Goal: Task Accomplishment & Management: Complete application form

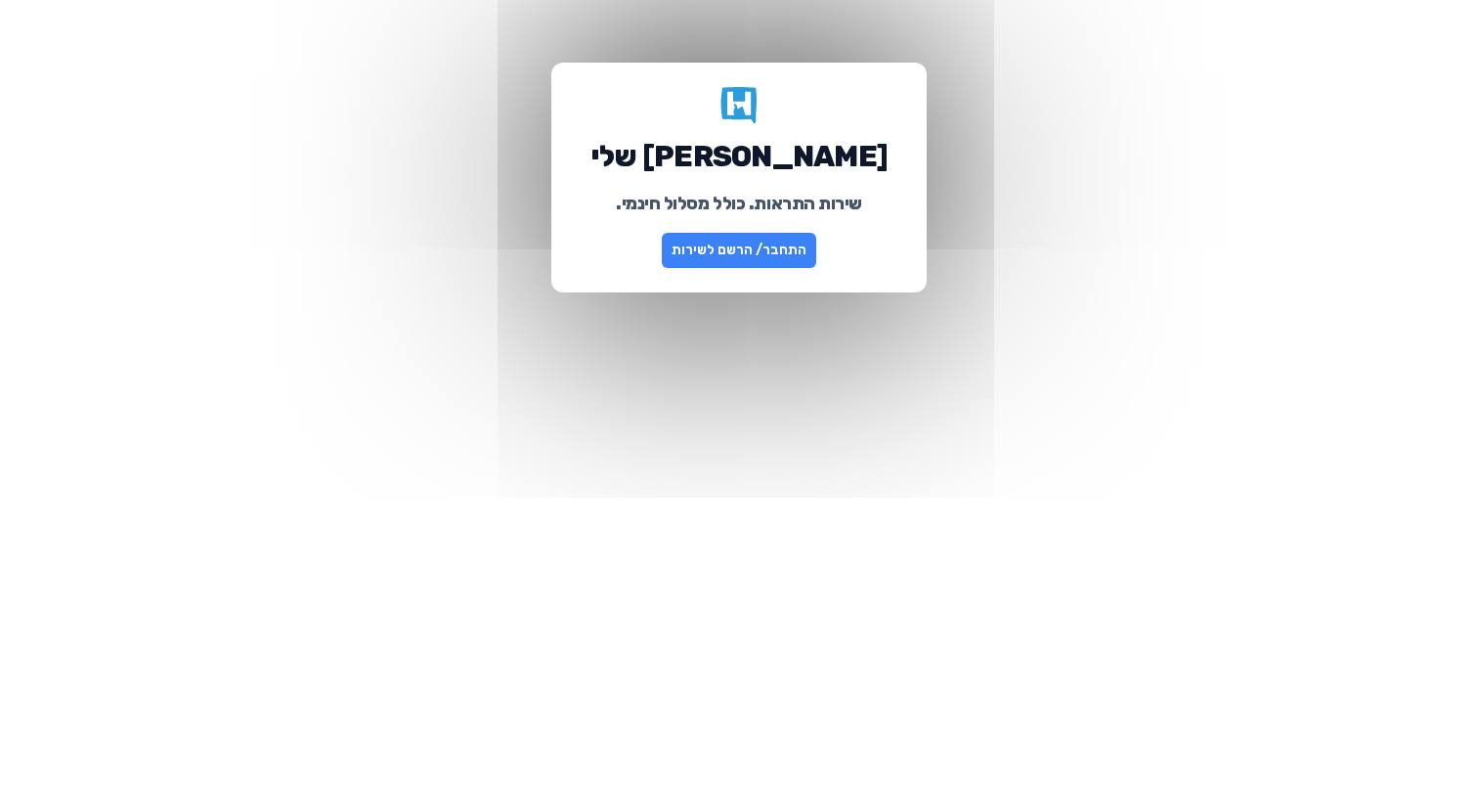
click at [724, 253] on link "התחבר/ הרשם לשירות" at bounding box center [739, 250] width 154 height 35
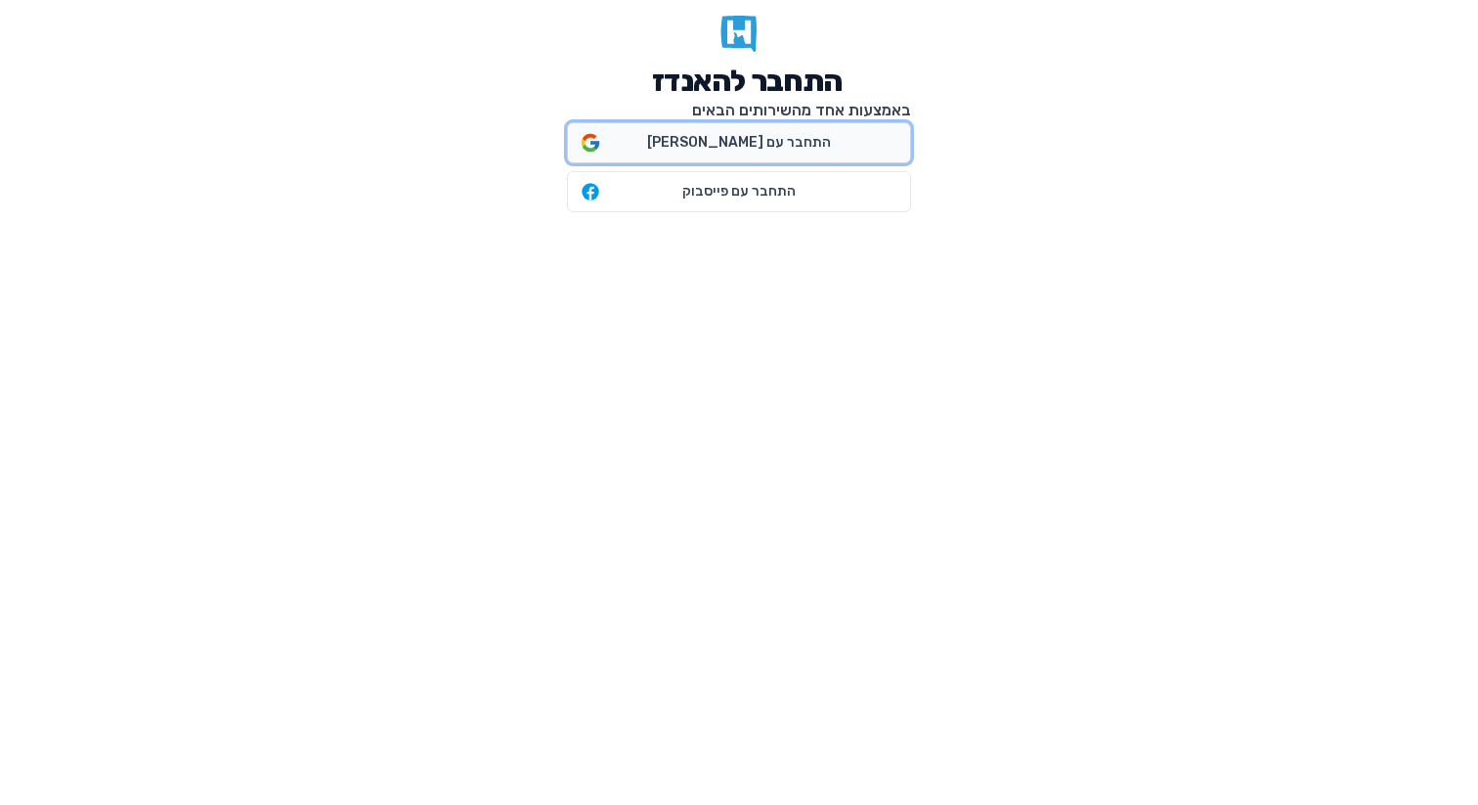
click at [707, 145] on span "התחבר עם גוגל" at bounding box center [739, 143] width 184 height 20
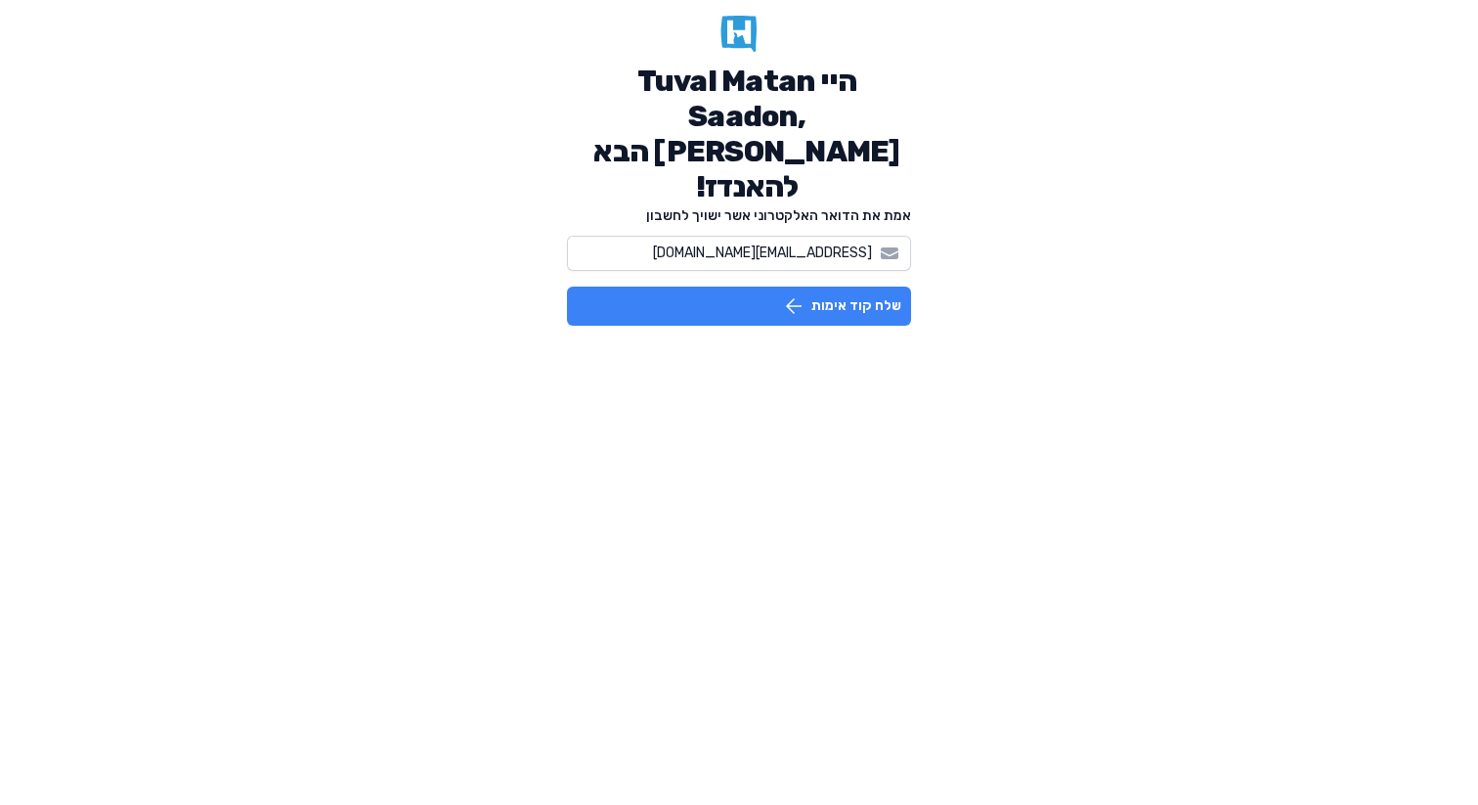
click at [789, 298] on icon "button" at bounding box center [794, 306] width 16 height 16
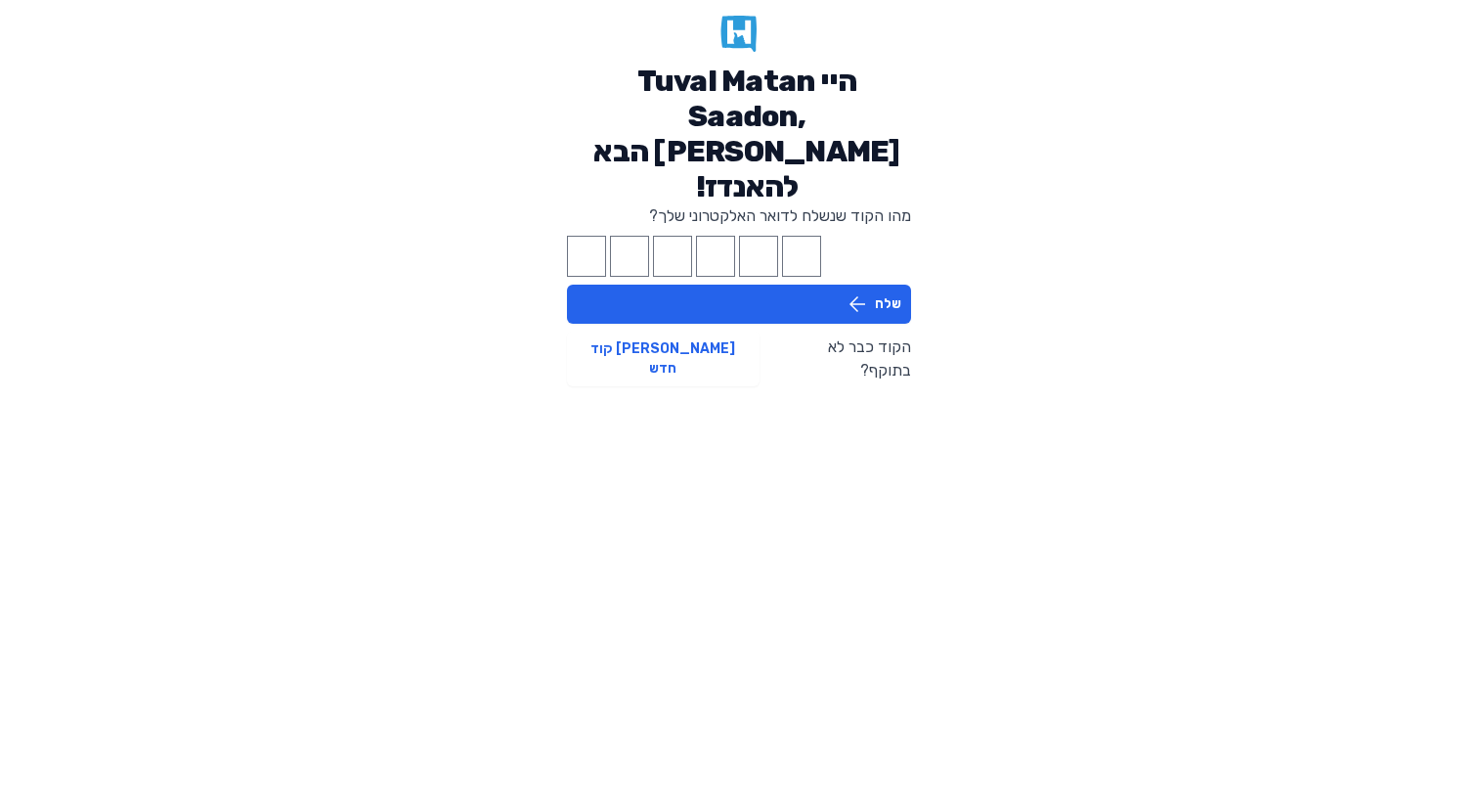
click at [598, 204] on div "מהו הקוד שנשלח לדואר האלקטרוני שלך? שלח הקוד כבר לא בתוקף? [PERSON_NAME] קוד חדש" at bounding box center [739, 295] width 344 height 182
click at [582, 236] on input "Please enter OTP character 1" at bounding box center [586, 256] width 39 height 41
paste input "8"
type input "8"
type input "6"
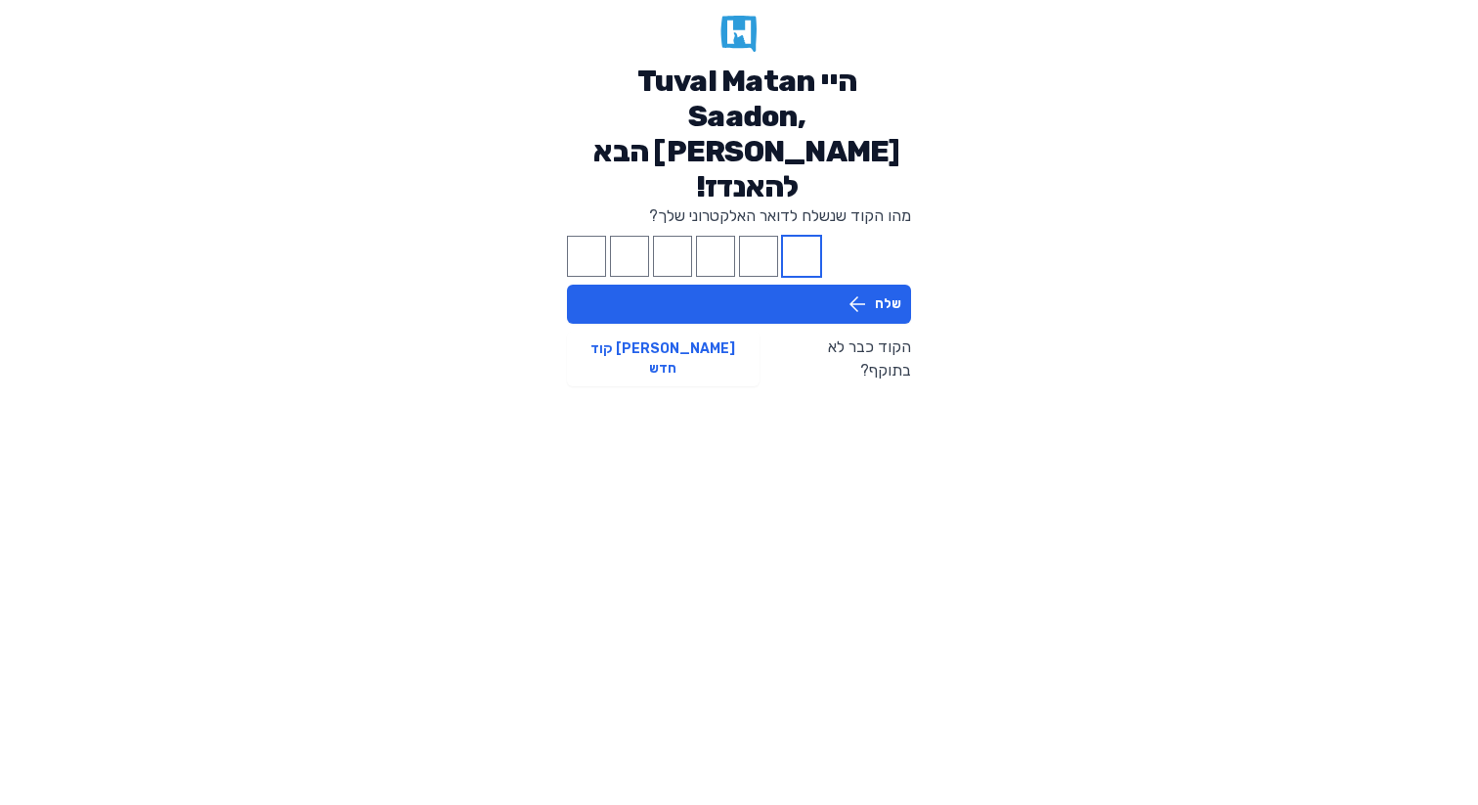
type input "9"
type input "6"
type input "8"
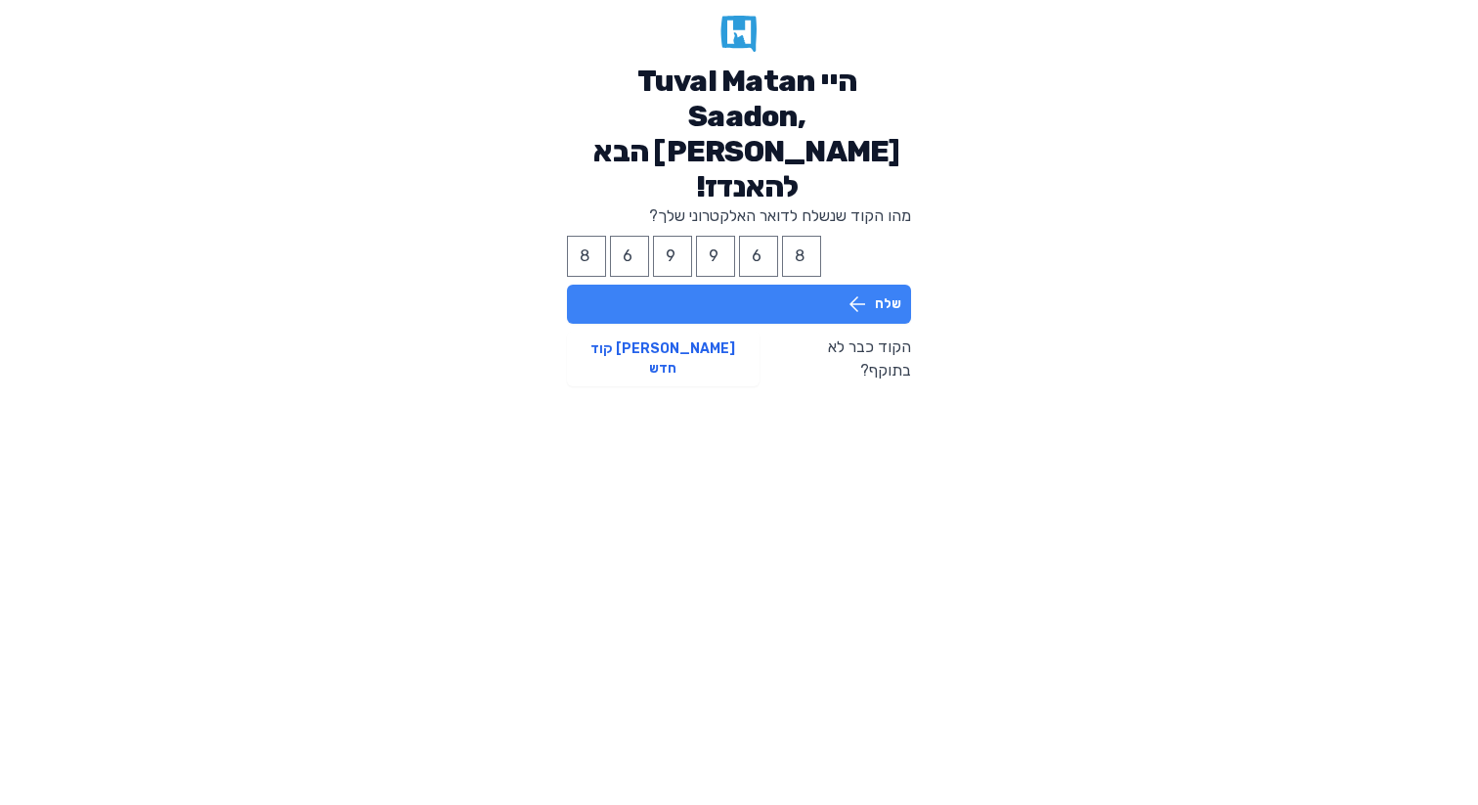
click at [662, 284] on button "שלח" at bounding box center [739, 303] width 344 height 39
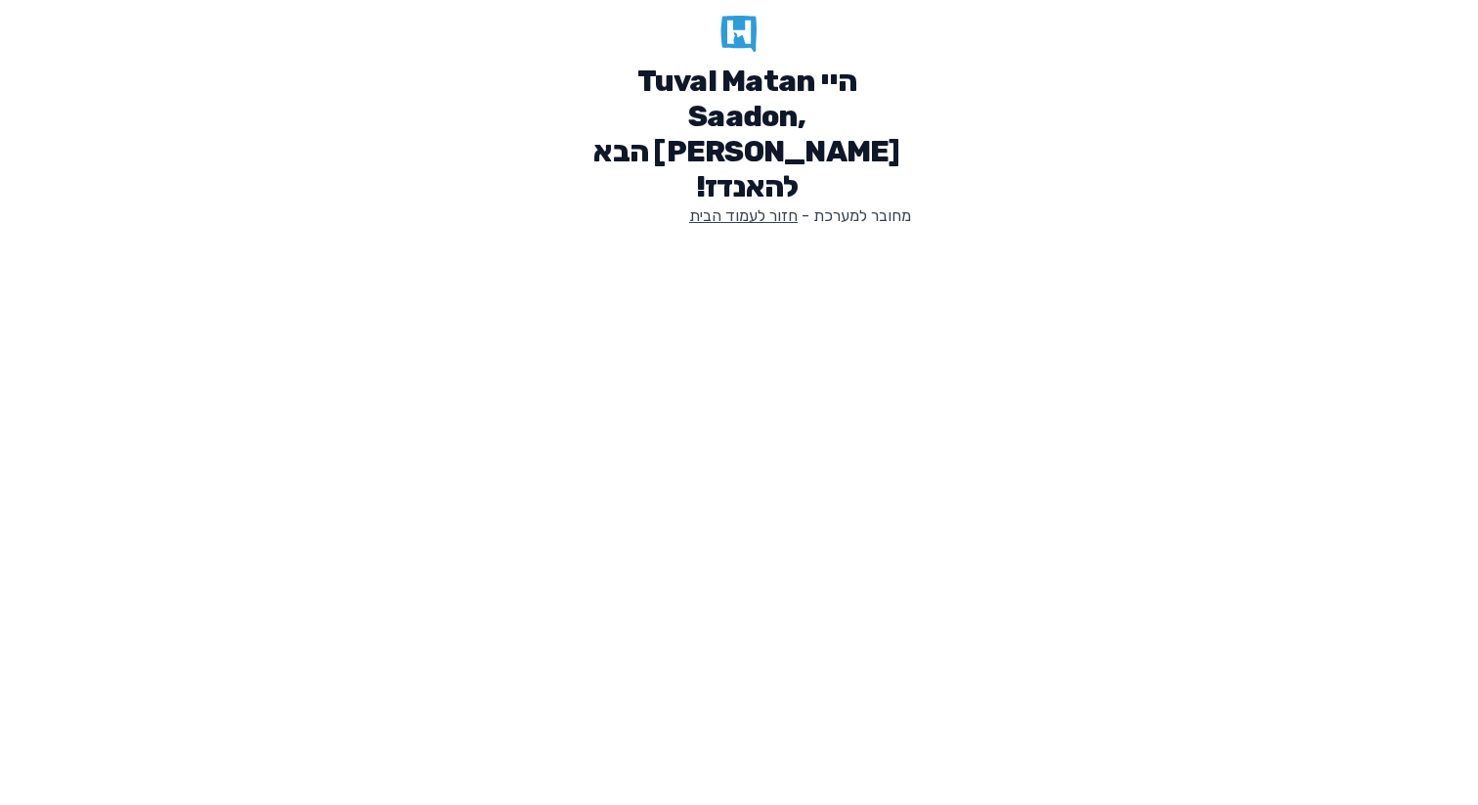
click at [760, 206] on link "חזור לעמוד הבית" at bounding box center [743, 215] width 109 height 19
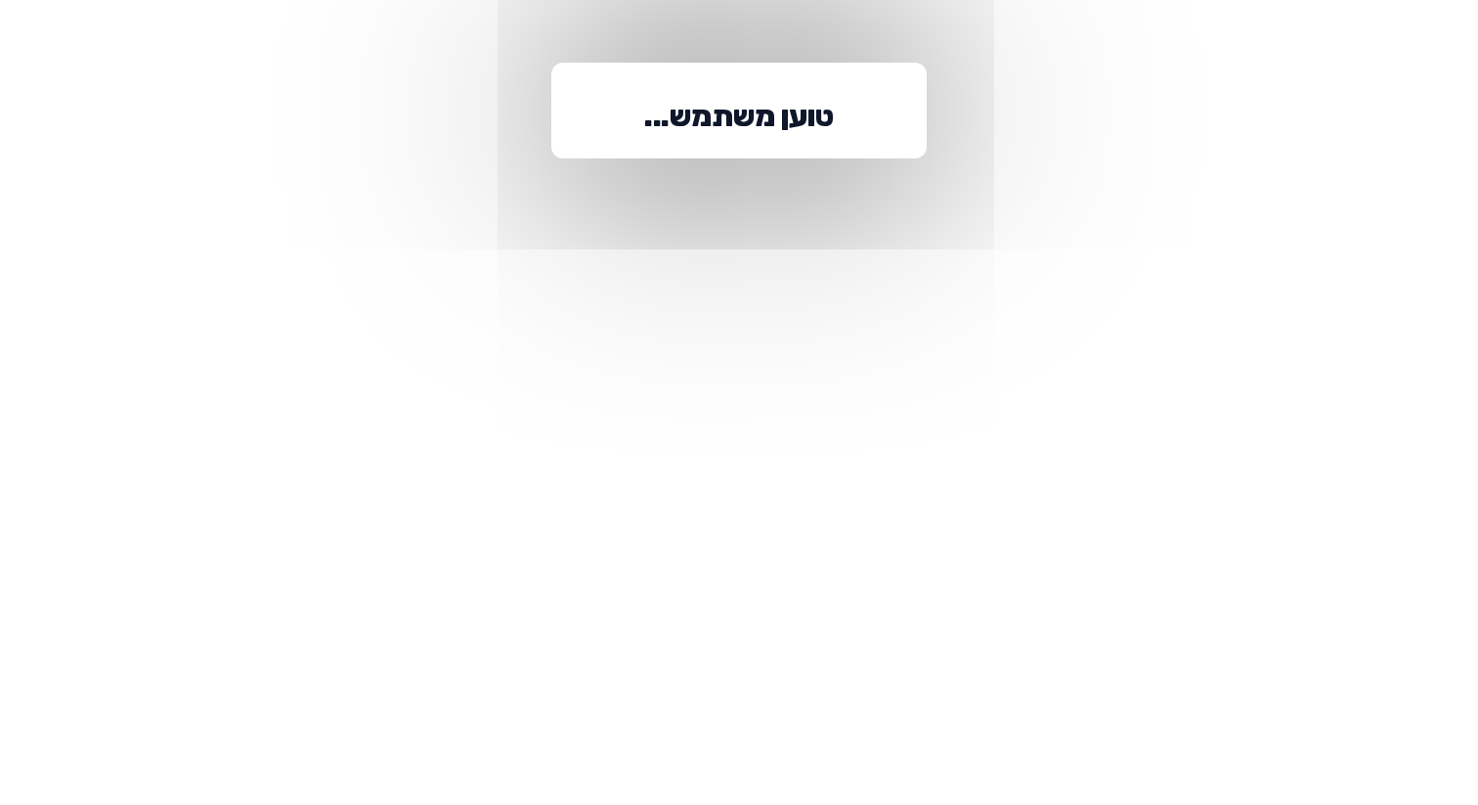
click at [703, 115] on h1 "טוען משתמש..." at bounding box center [738, 116] width 189 height 35
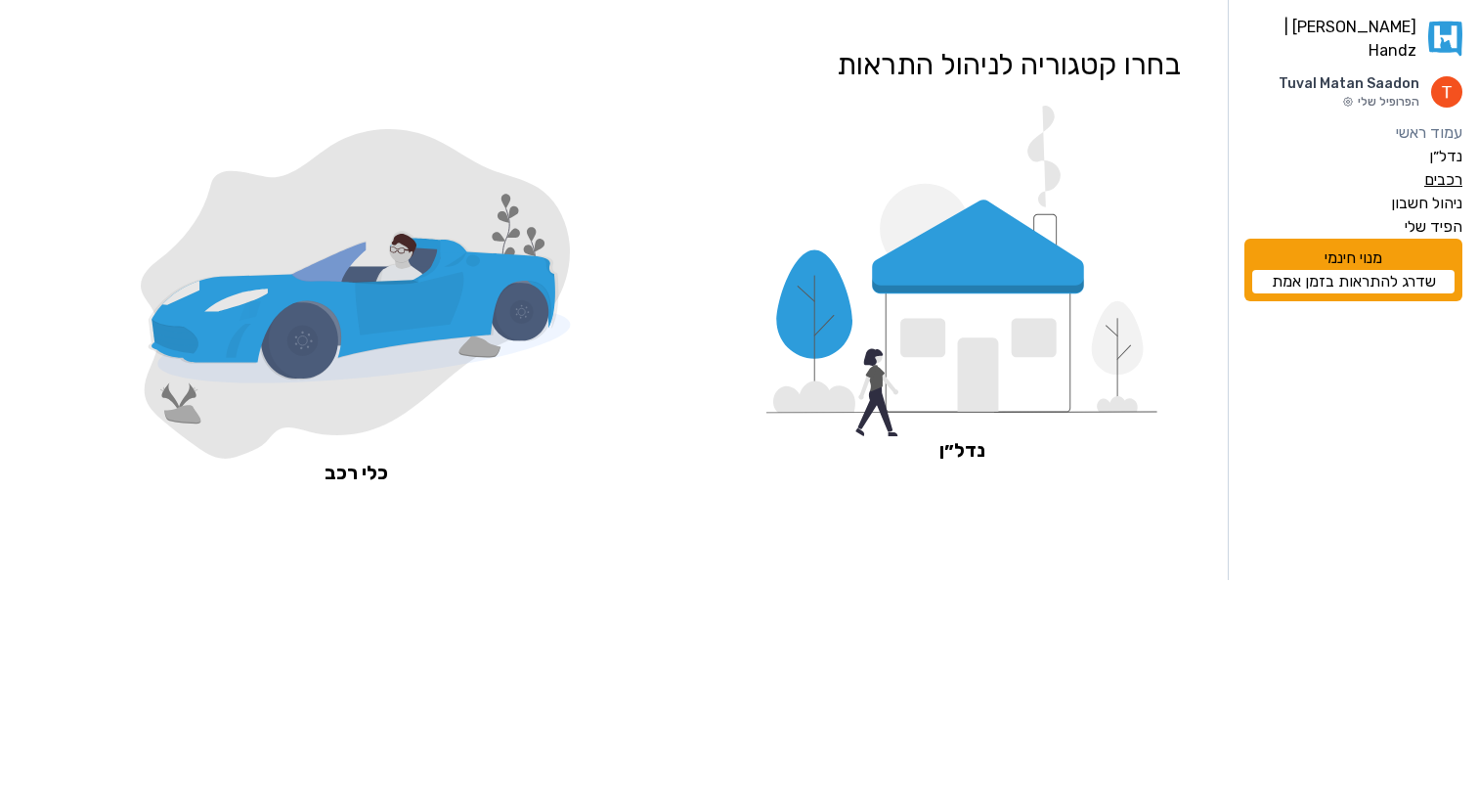
click at [1451, 168] on label "רכבים" at bounding box center [1443, 179] width 38 height 23
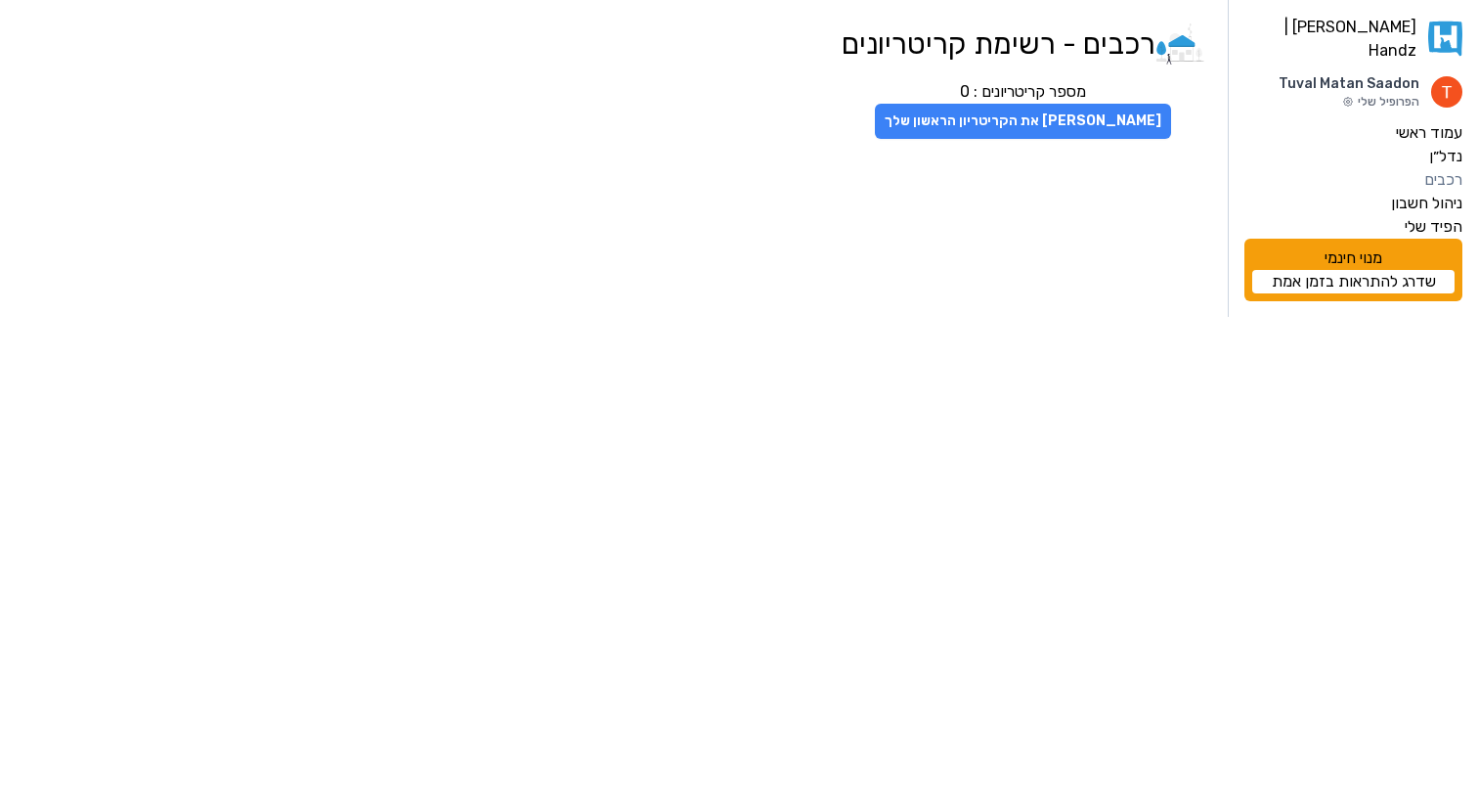
click at [1041, 116] on button "צור את הקריטריון הראשון שלך" at bounding box center [1023, 121] width 296 height 35
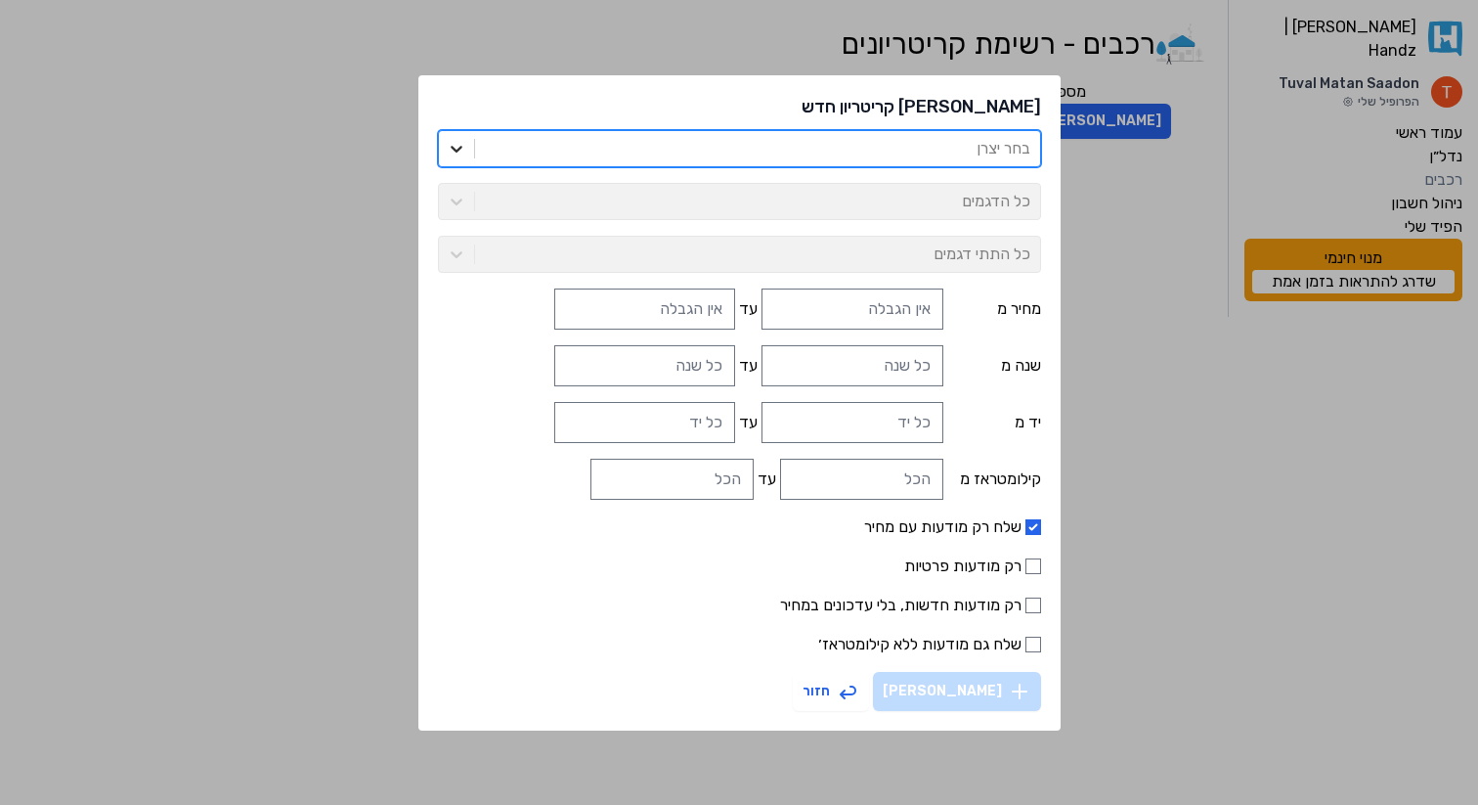
click at [466, 152] on icon at bounding box center [457, 149] width 20 height 20
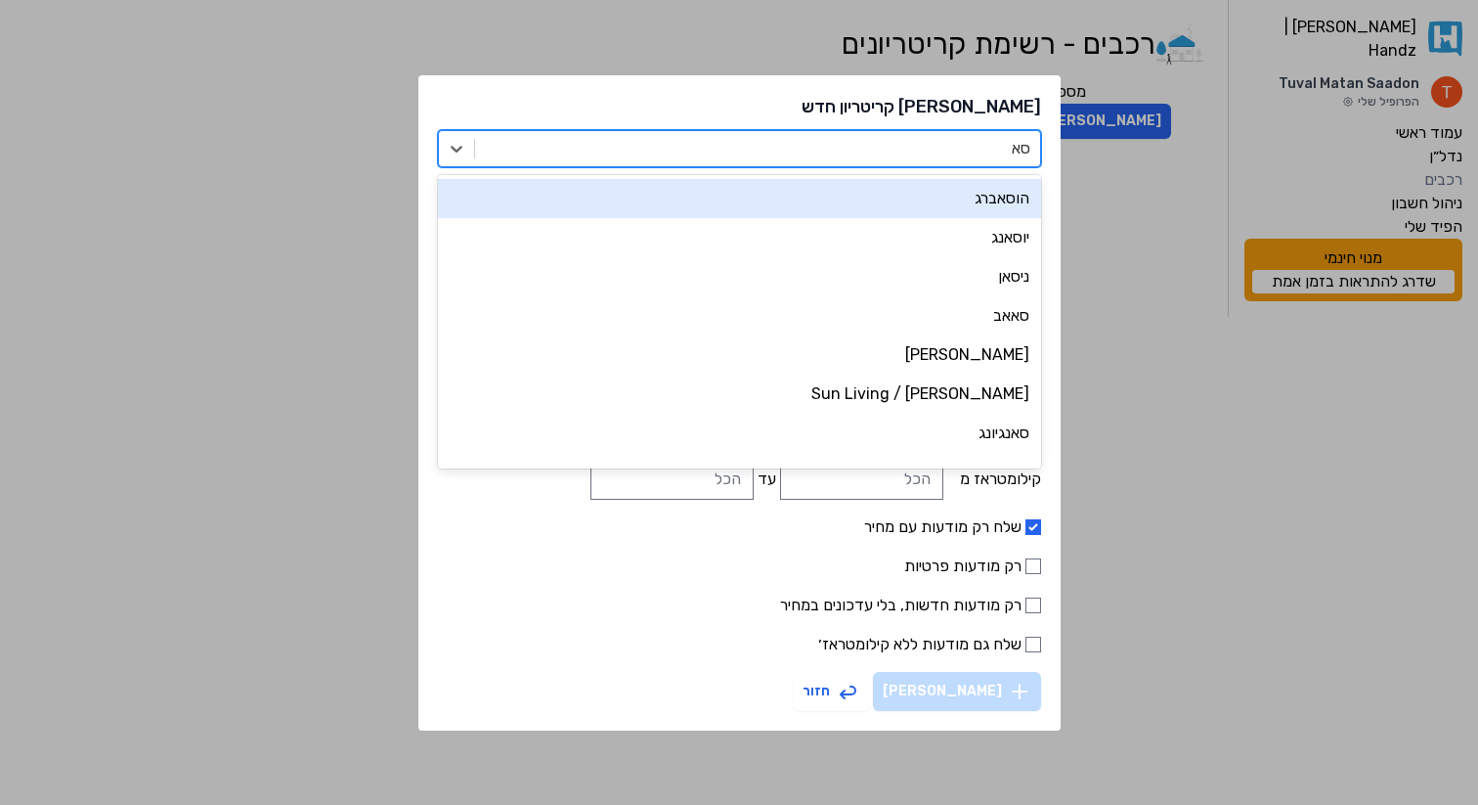
type input "סאן"
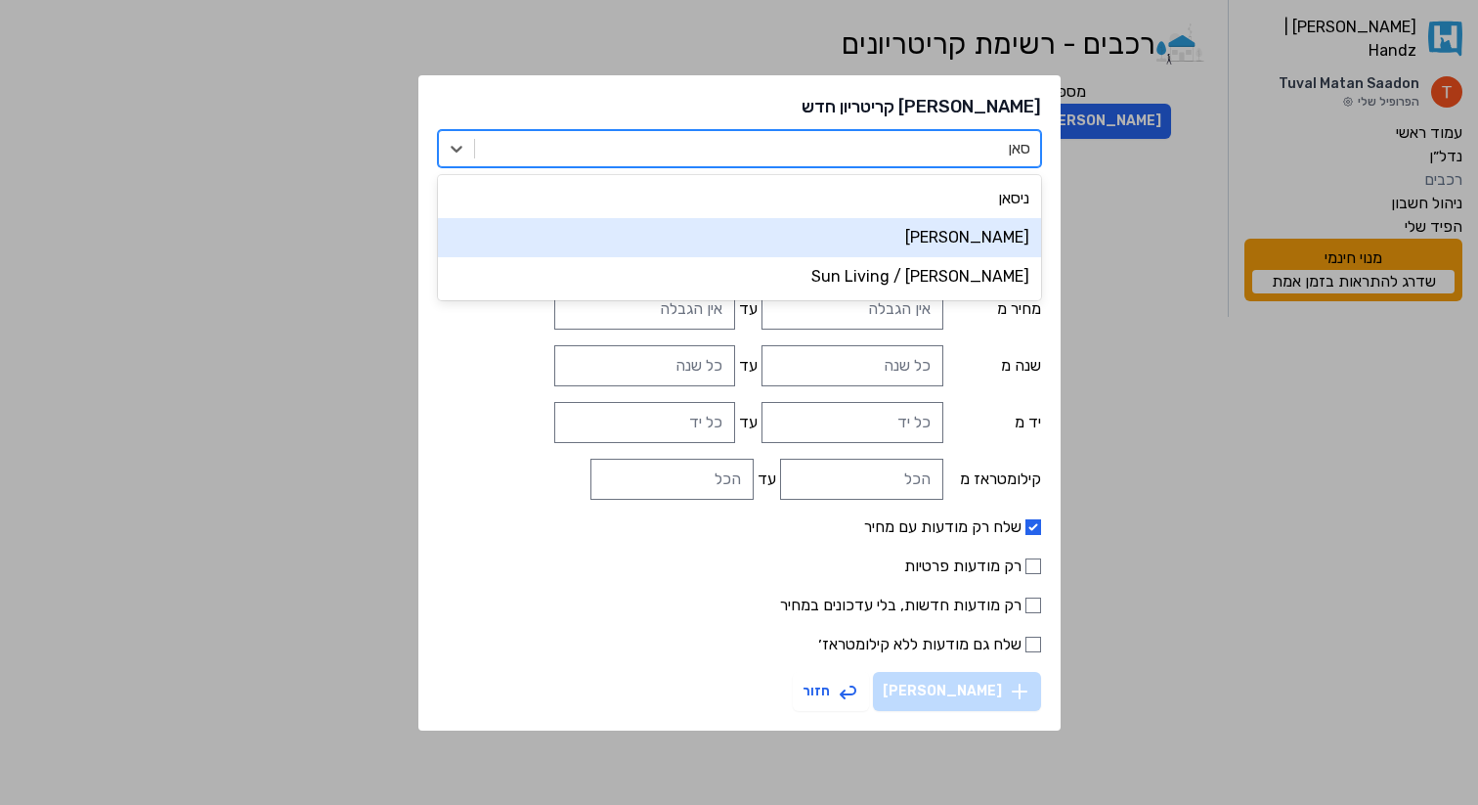
click at [883, 237] on div "סאן יאנג" at bounding box center [739, 237] width 603 height 39
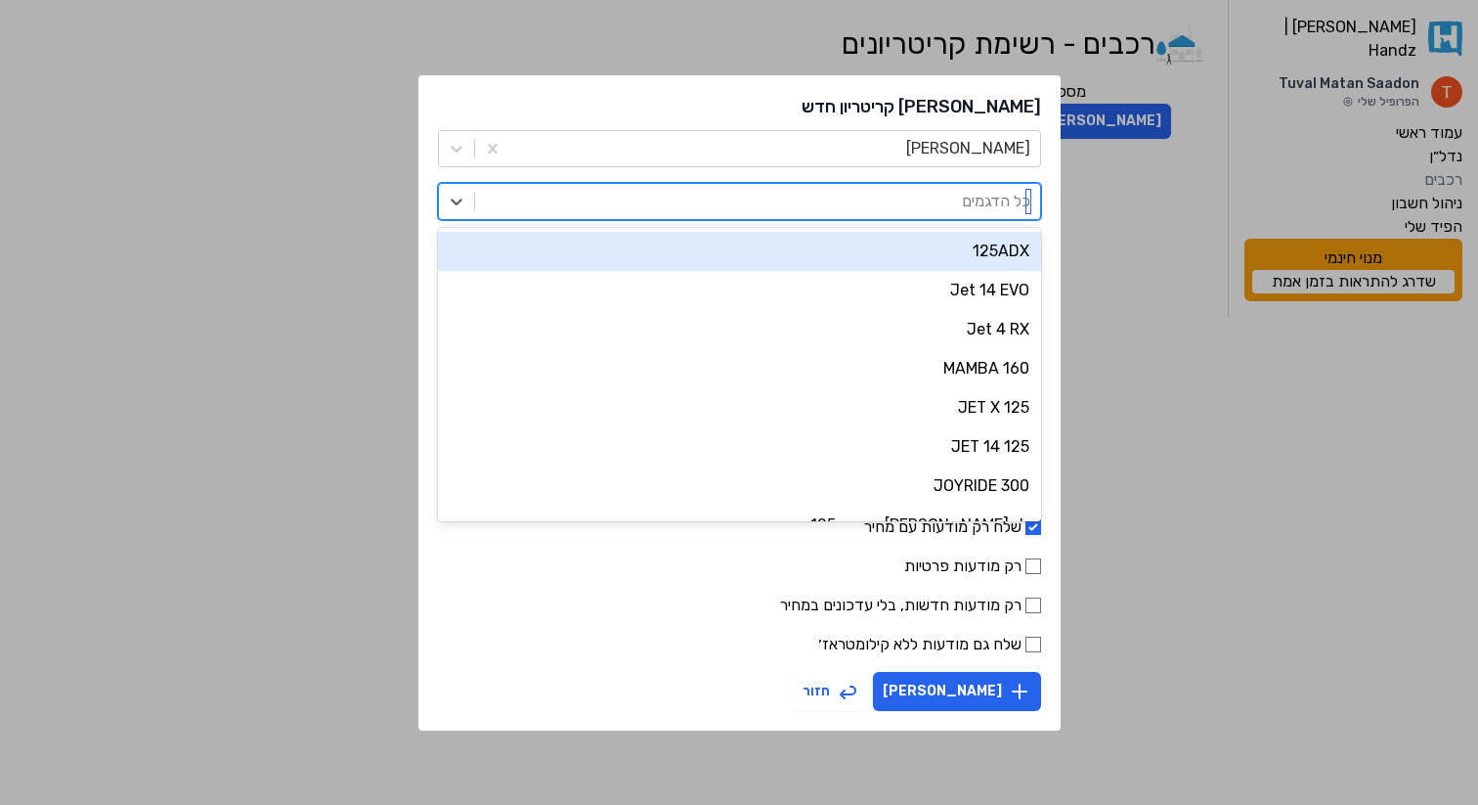
click at [922, 207] on div at bounding box center [758, 201] width 546 height 27
click at [893, 160] on div at bounding box center [775, 148] width 510 height 27
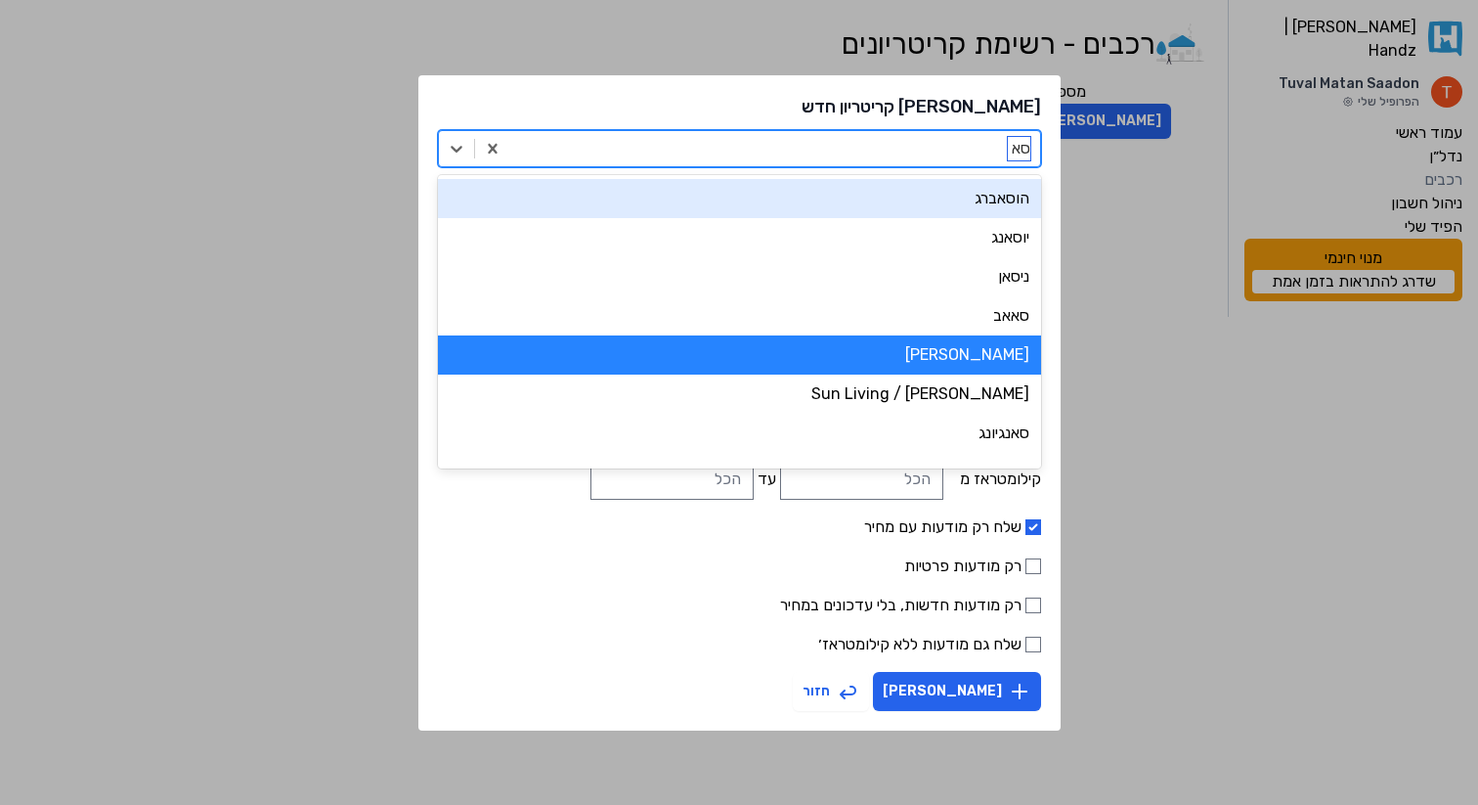
type input "סאן"
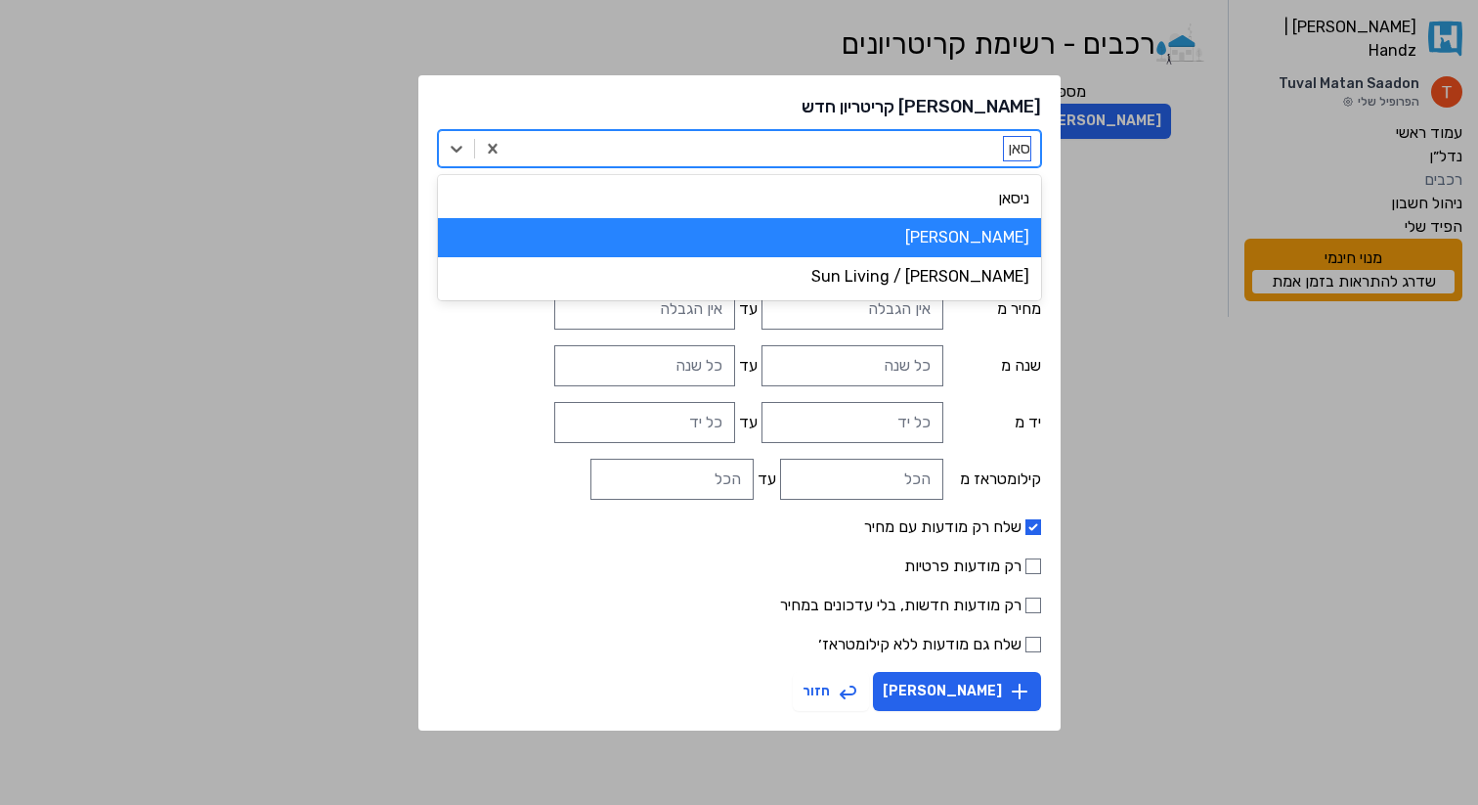
click at [906, 236] on div "סאן יאנג" at bounding box center [739, 237] width 603 height 39
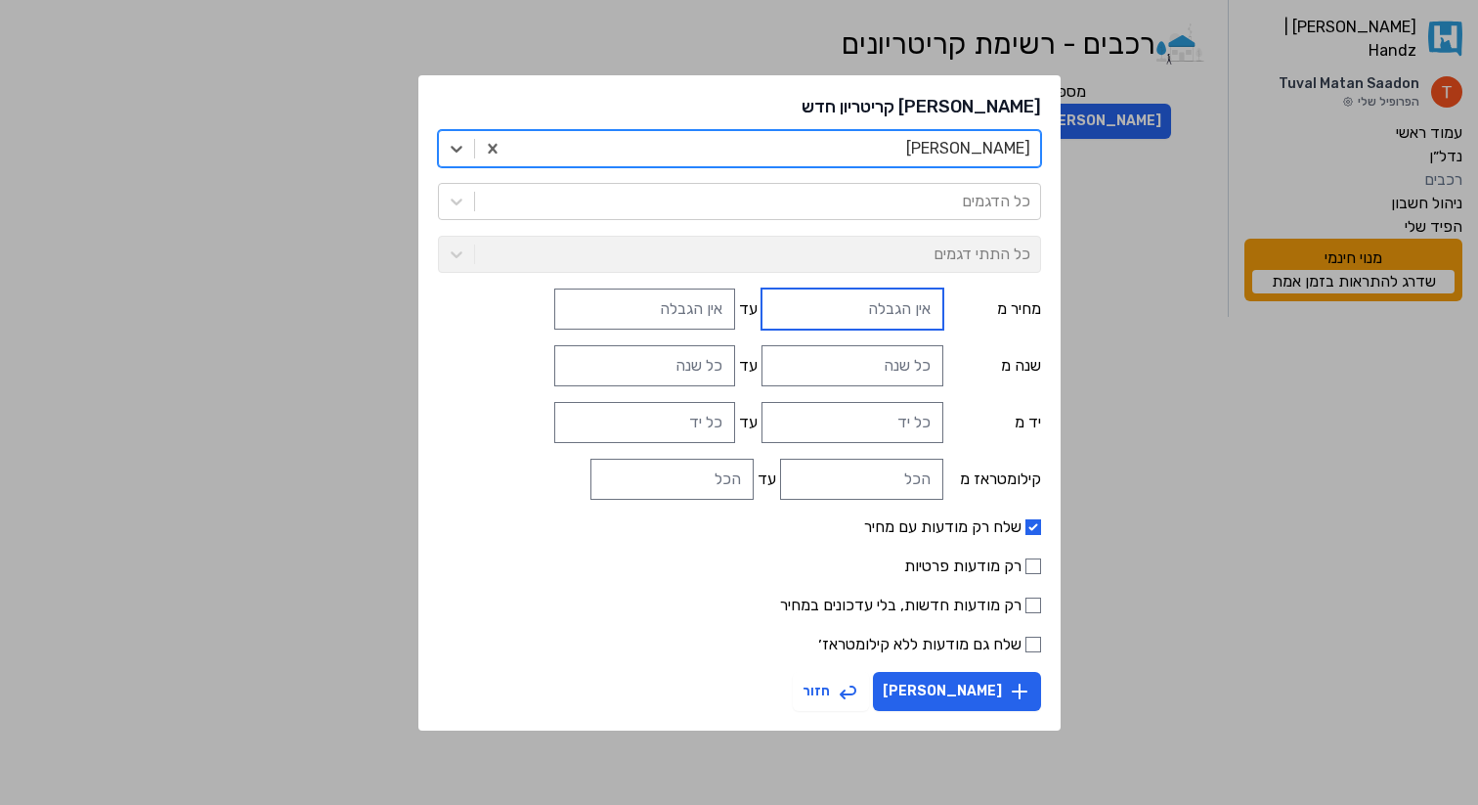
click at [799, 316] on input "text" at bounding box center [852, 308] width 181 height 41
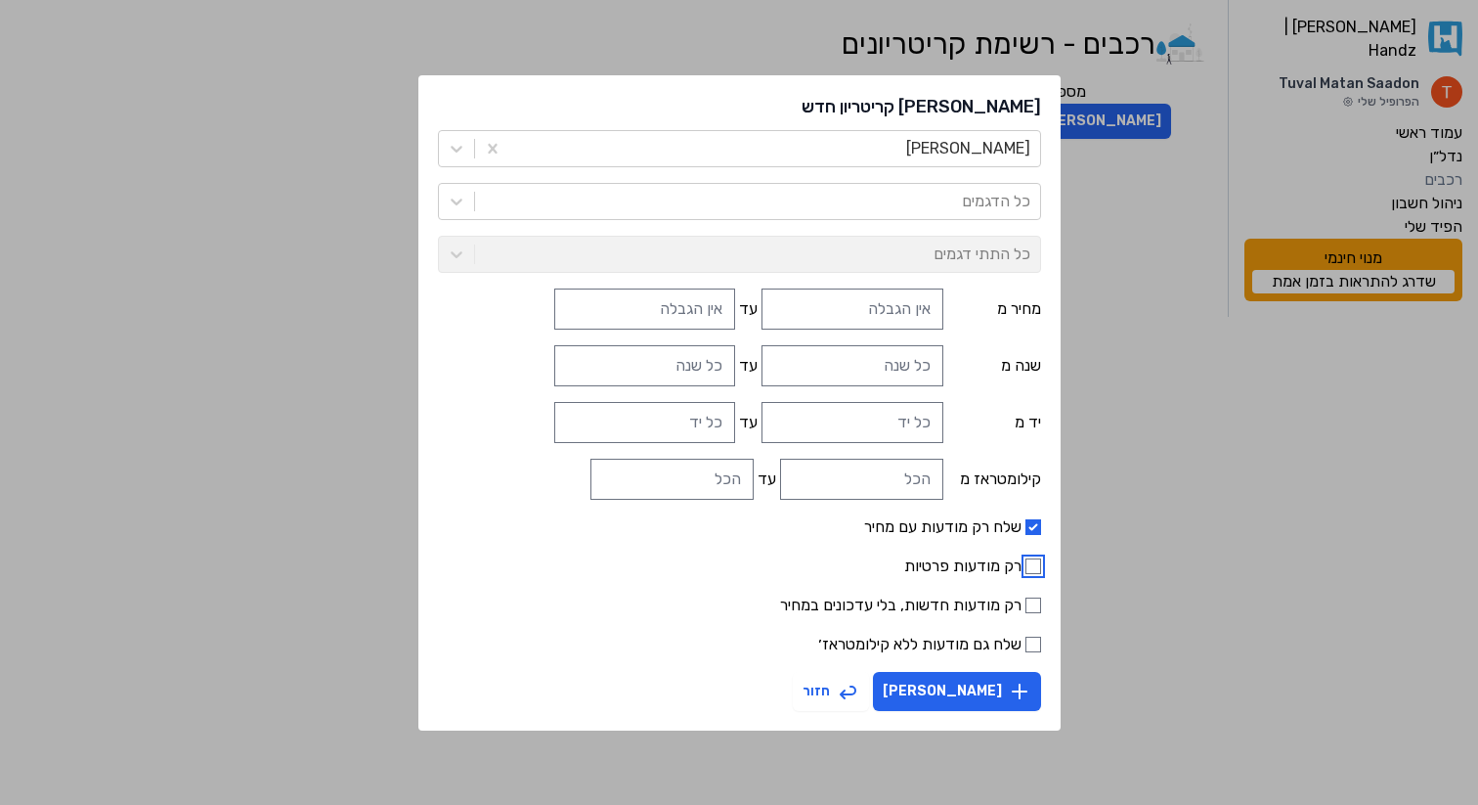
click at [1026, 561] on input "רק מודעות פרטיות" at bounding box center [1034, 566] width 16 height 16
checkbox input "true"
click at [1026, 643] on input "שלח גם מודעות ללא קילומטראז׳" at bounding box center [1034, 644] width 16 height 16
click at [1026, 641] on input "שלח גם מודעות ללא קילומטראז׳" at bounding box center [1034, 644] width 16 height 16
checkbox input "false"
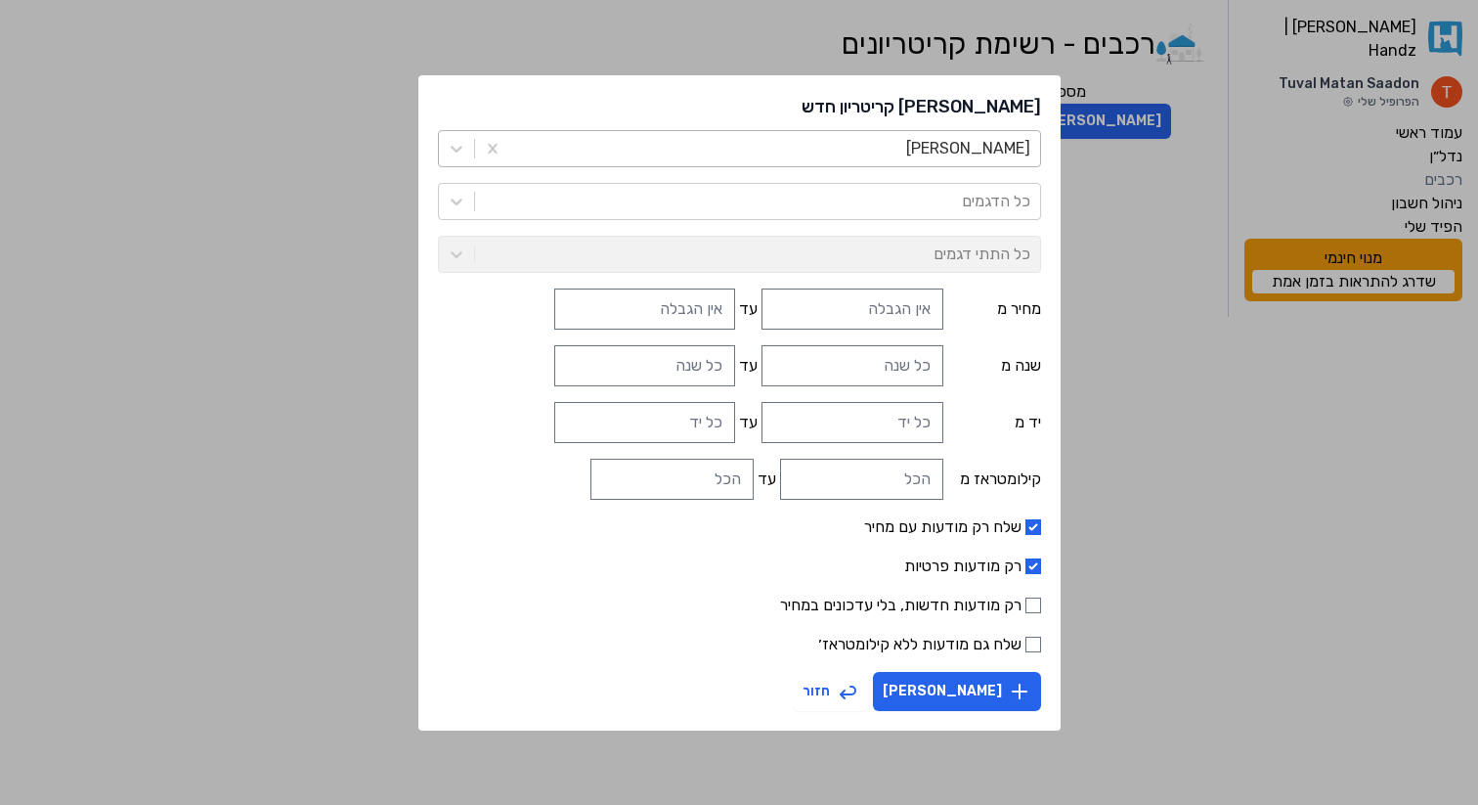
click at [847, 151] on div at bounding box center [775, 148] width 510 height 27
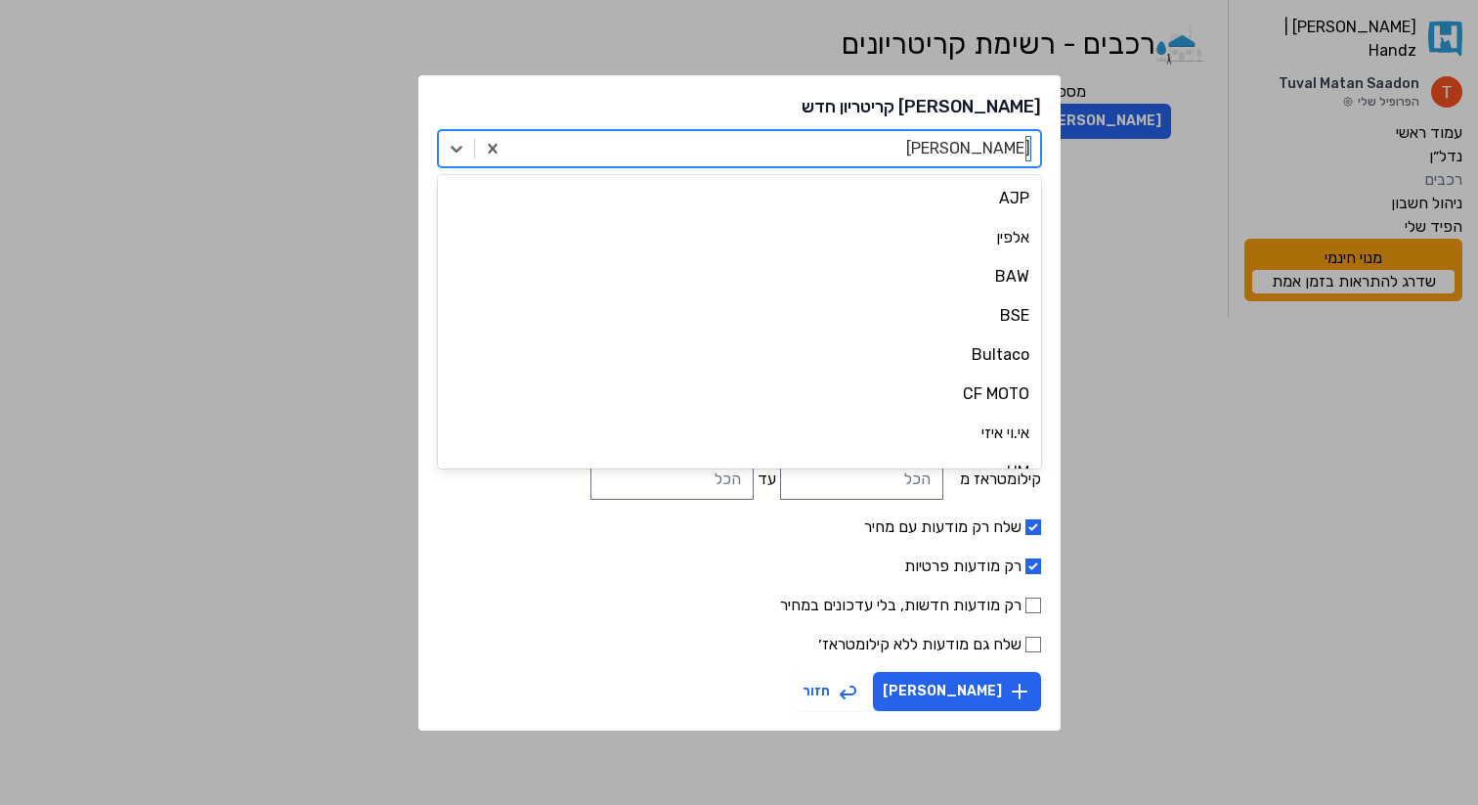
scroll to position [5472, 0]
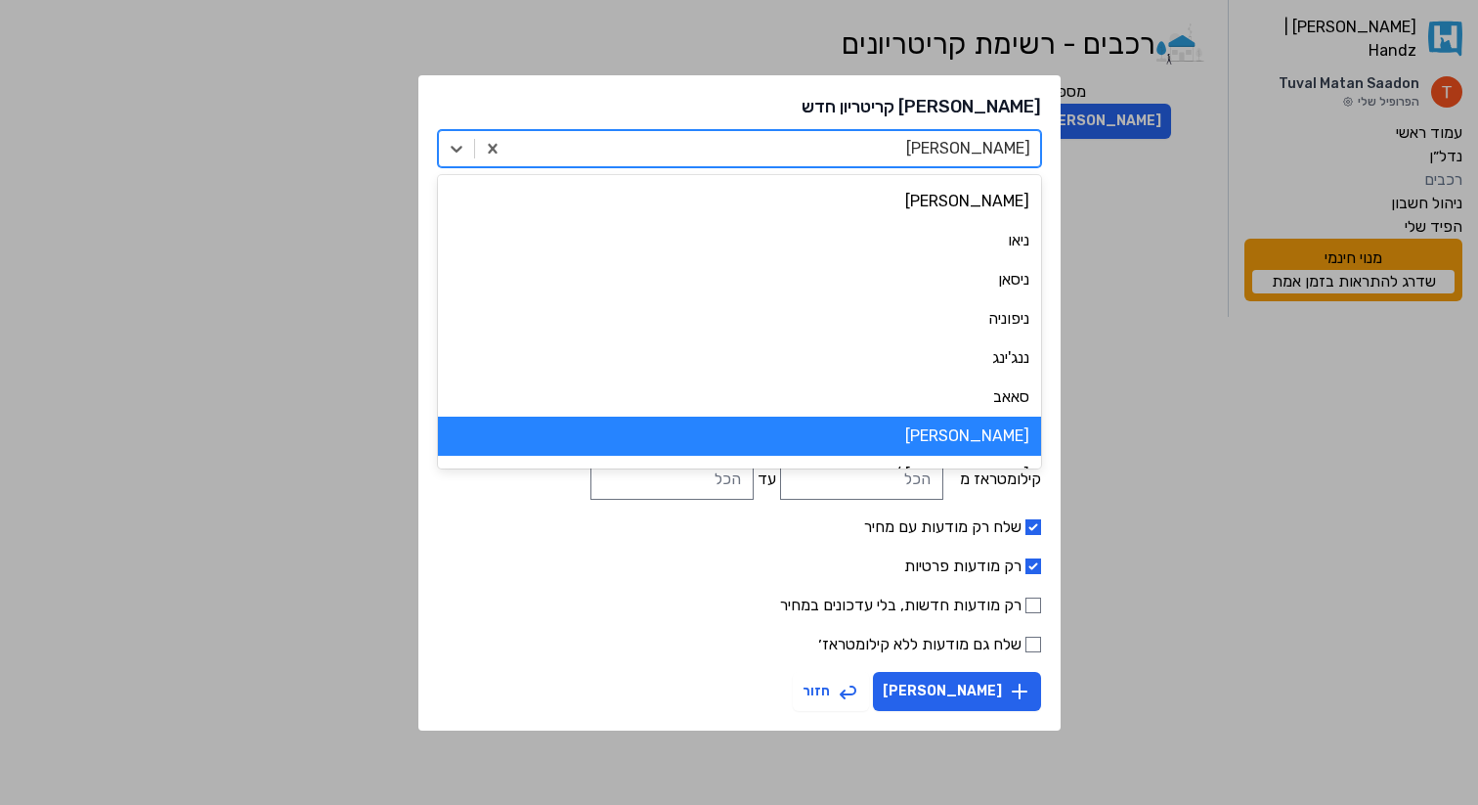
click at [822, 108] on h2 "צור קריטריון חדש" at bounding box center [739, 106] width 603 height 23
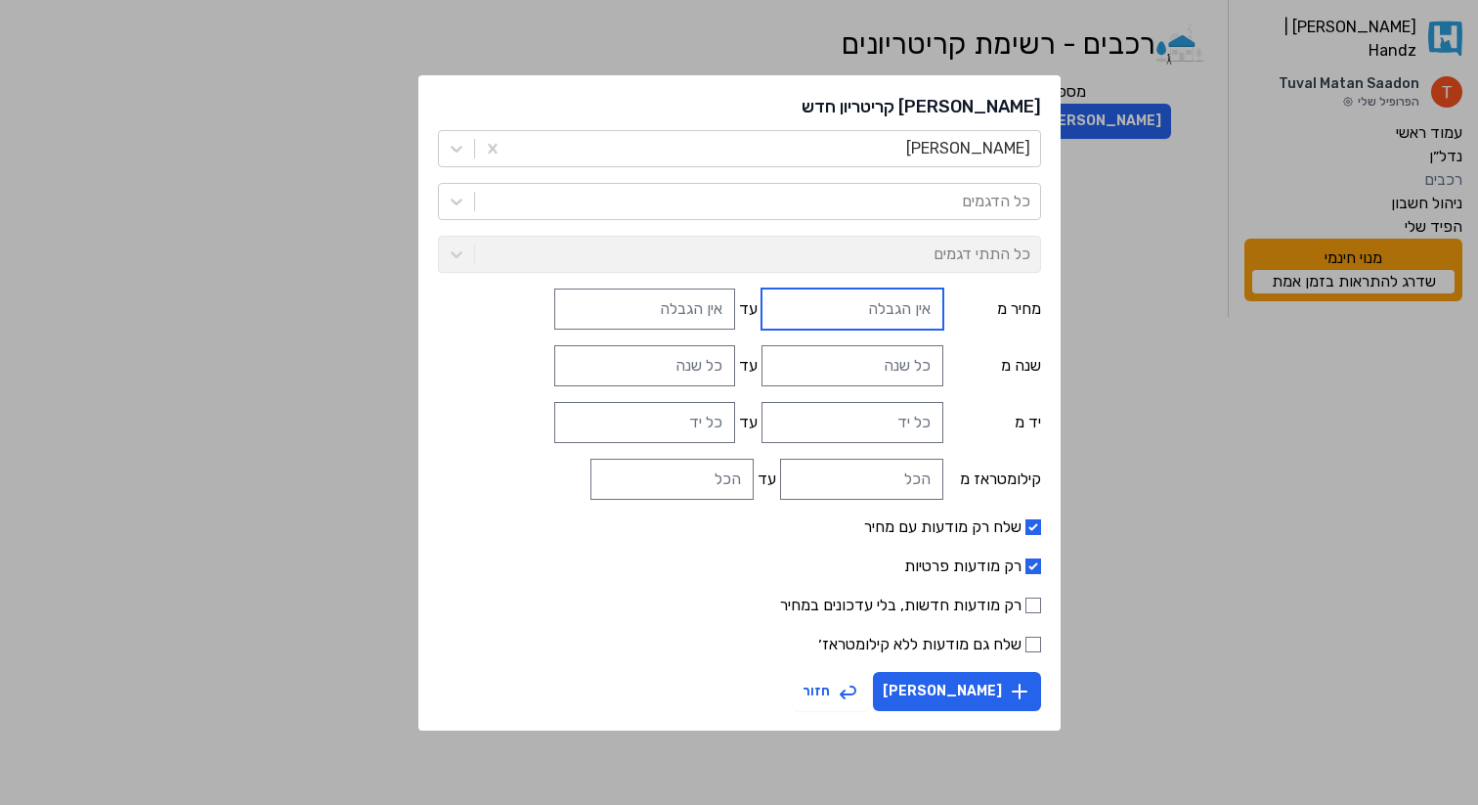
click at [837, 316] on input "text" at bounding box center [852, 308] width 181 height 41
type input "₪3,000"
click at [646, 325] on input "text" at bounding box center [644, 308] width 181 height 41
type input "₪6,000"
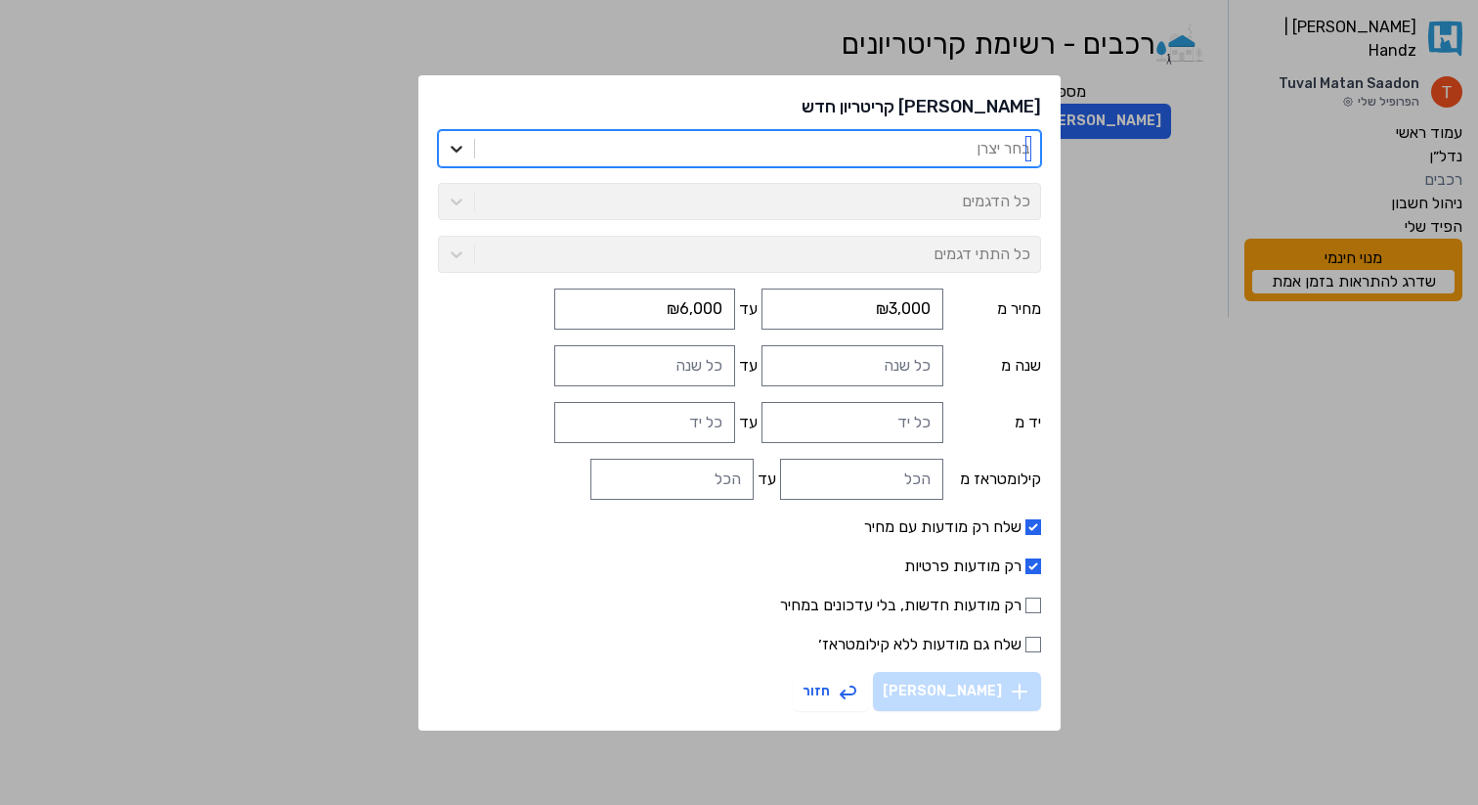
click at [466, 147] on icon at bounding box center [457, 149] width 20 height 20
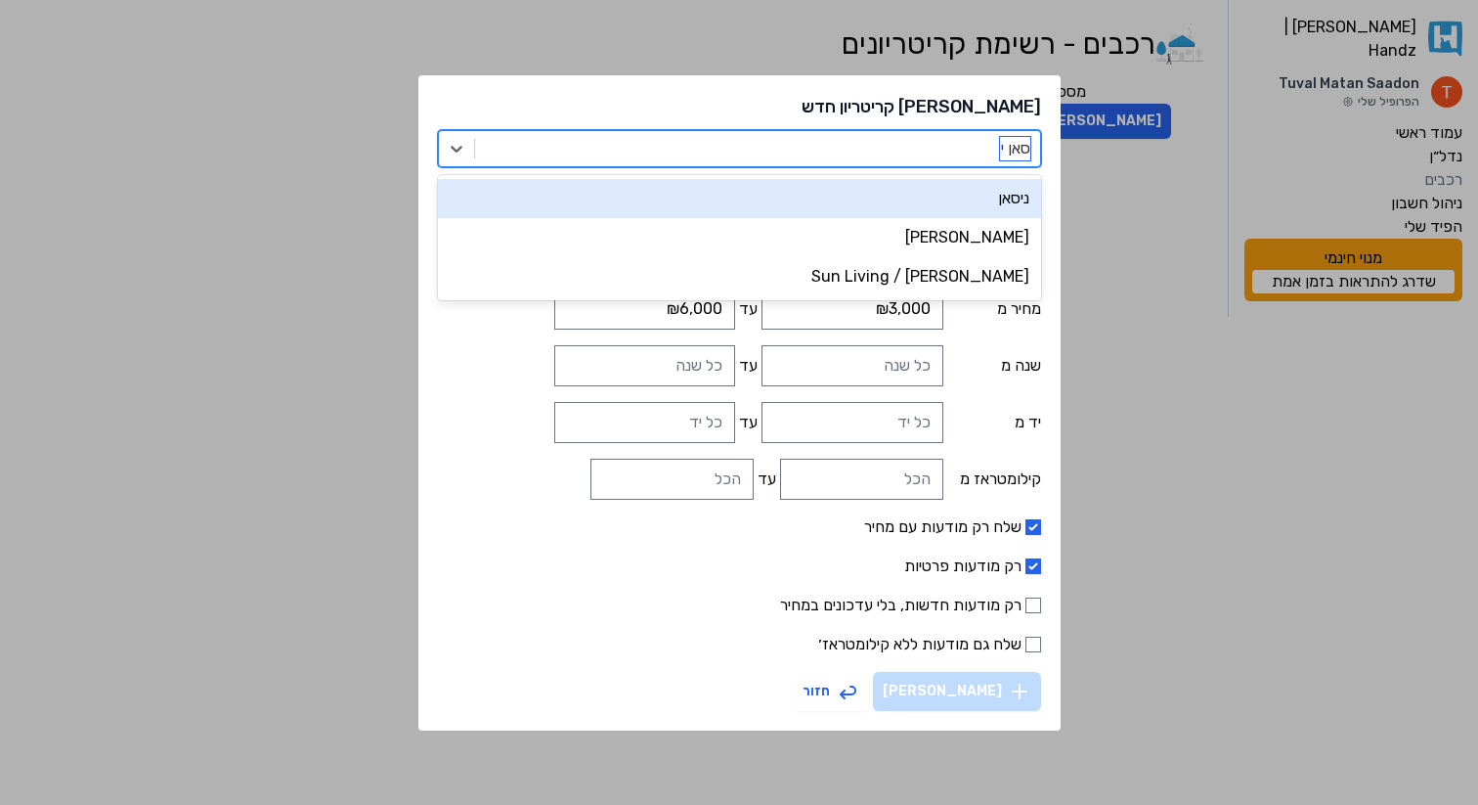
type input "סאן יא"
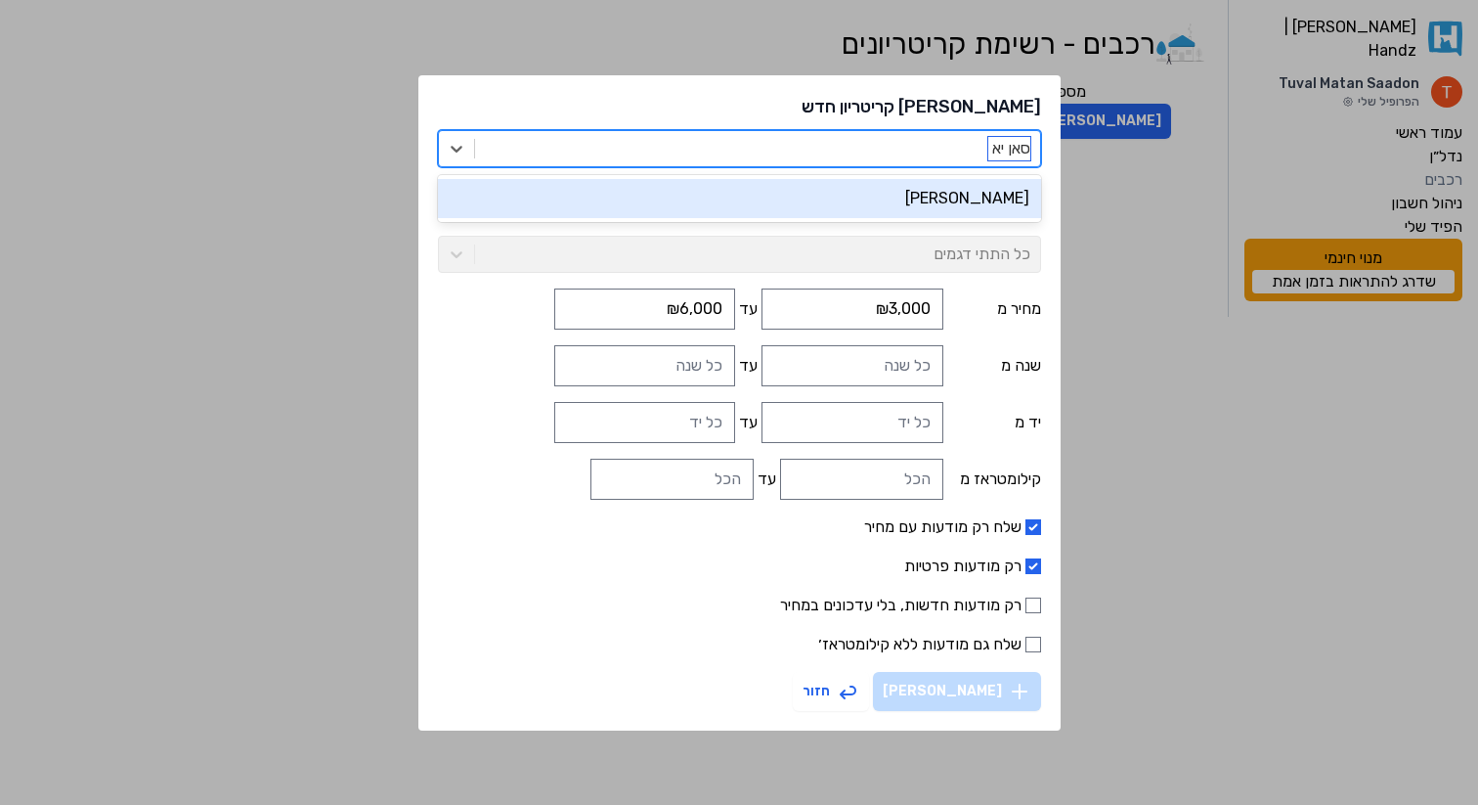
click at [940, 200] on div "סאן יאנג" at bounding box center [739, 198] width 603 height 39
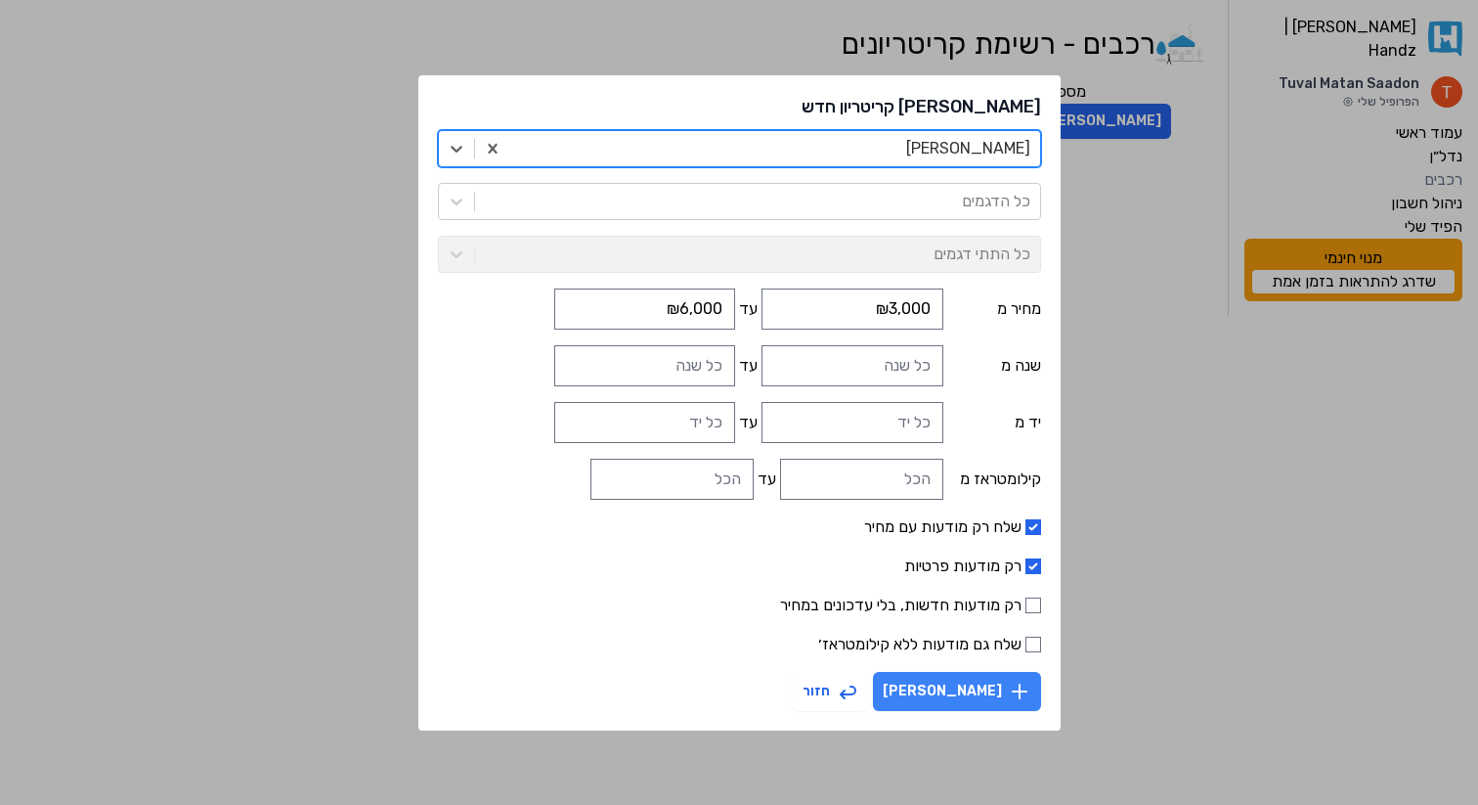
click at [952, 683] on button "צור קריטריון" at bounding box center [957, 691] width 168 height 39
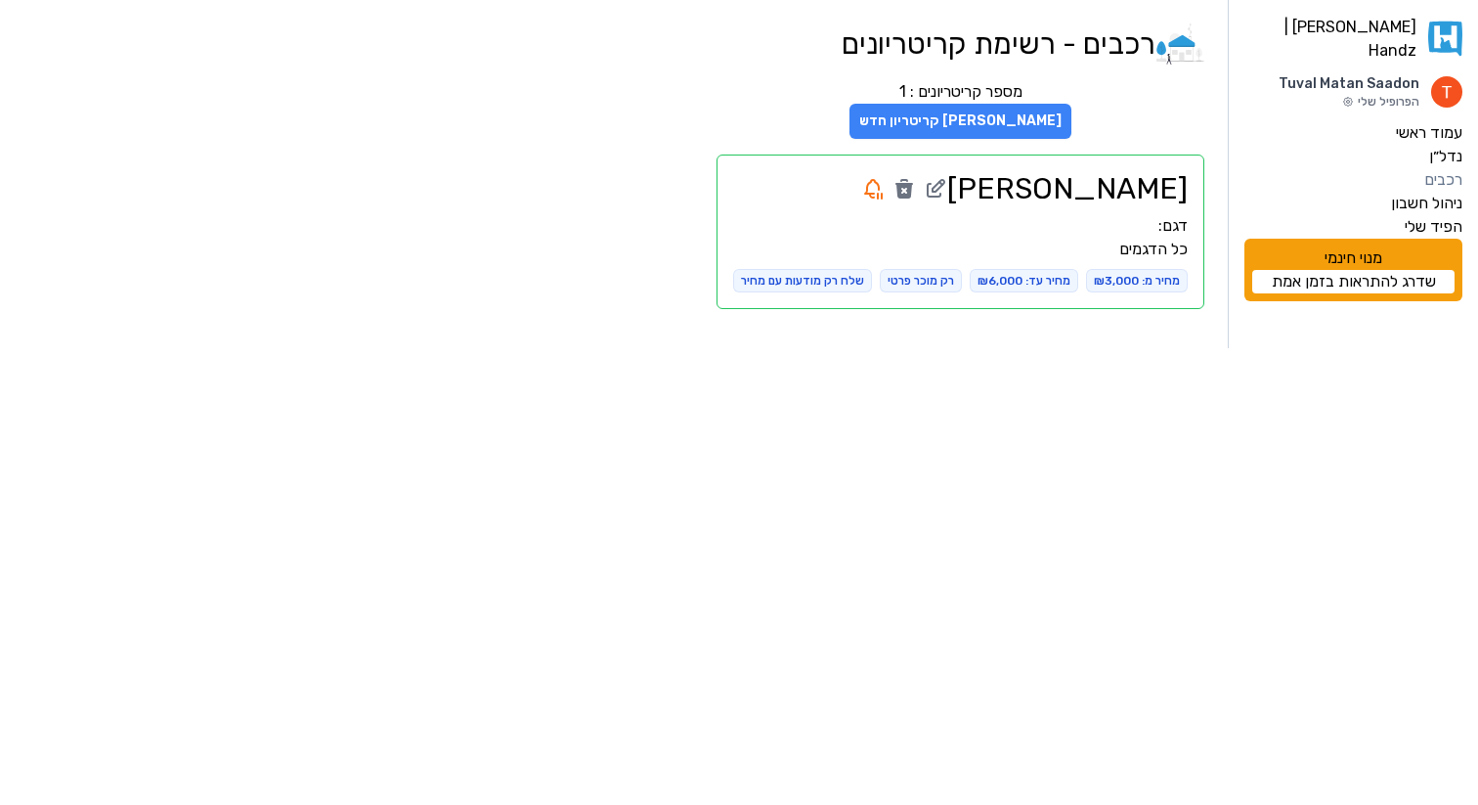
click at [956, 113] on button "צור קריטריון חדש" at bounding box center [961, 121] width 222 height 35
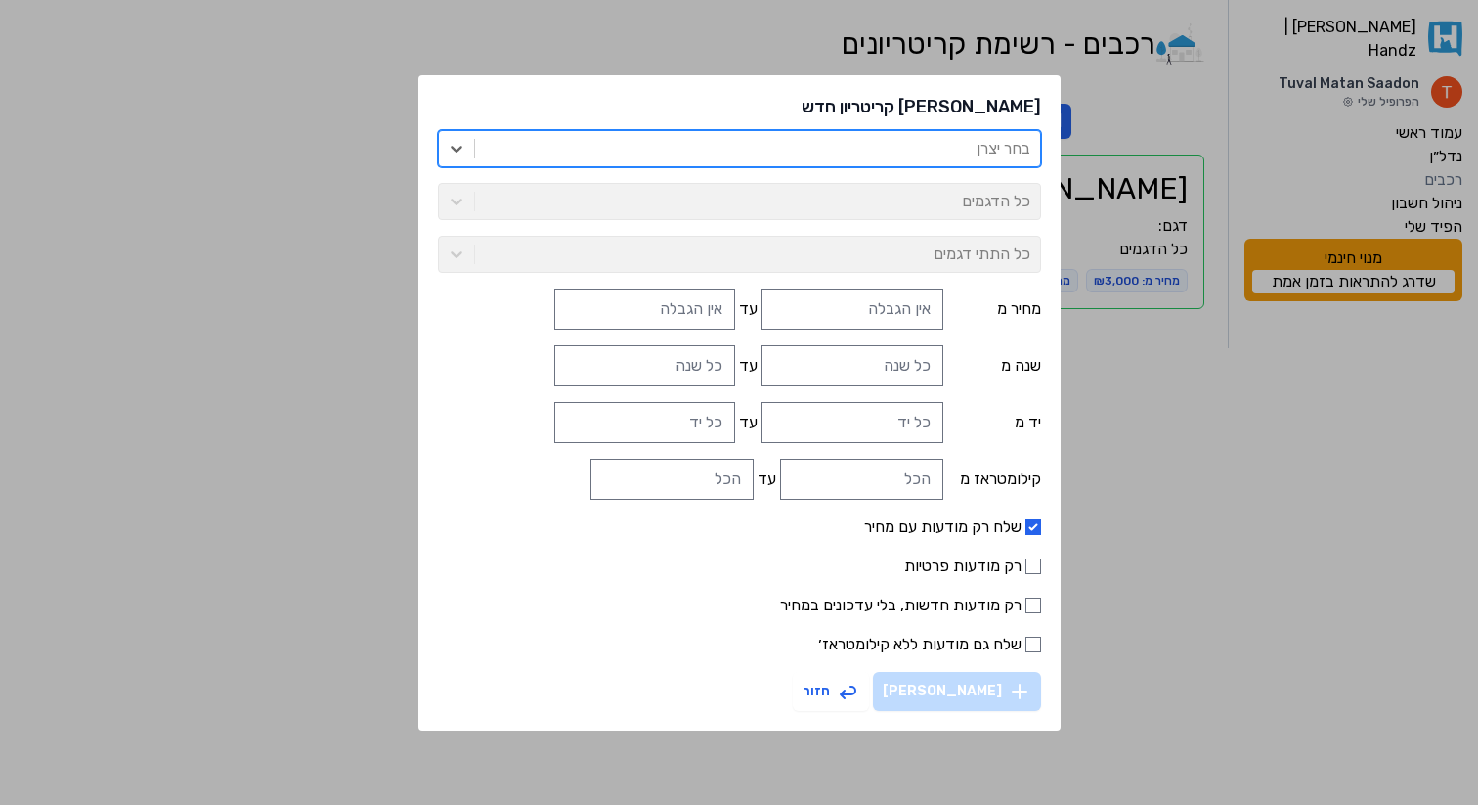
click at [830, 687] on button "חזור" at bounding box center [831, 691] width 76 height 39
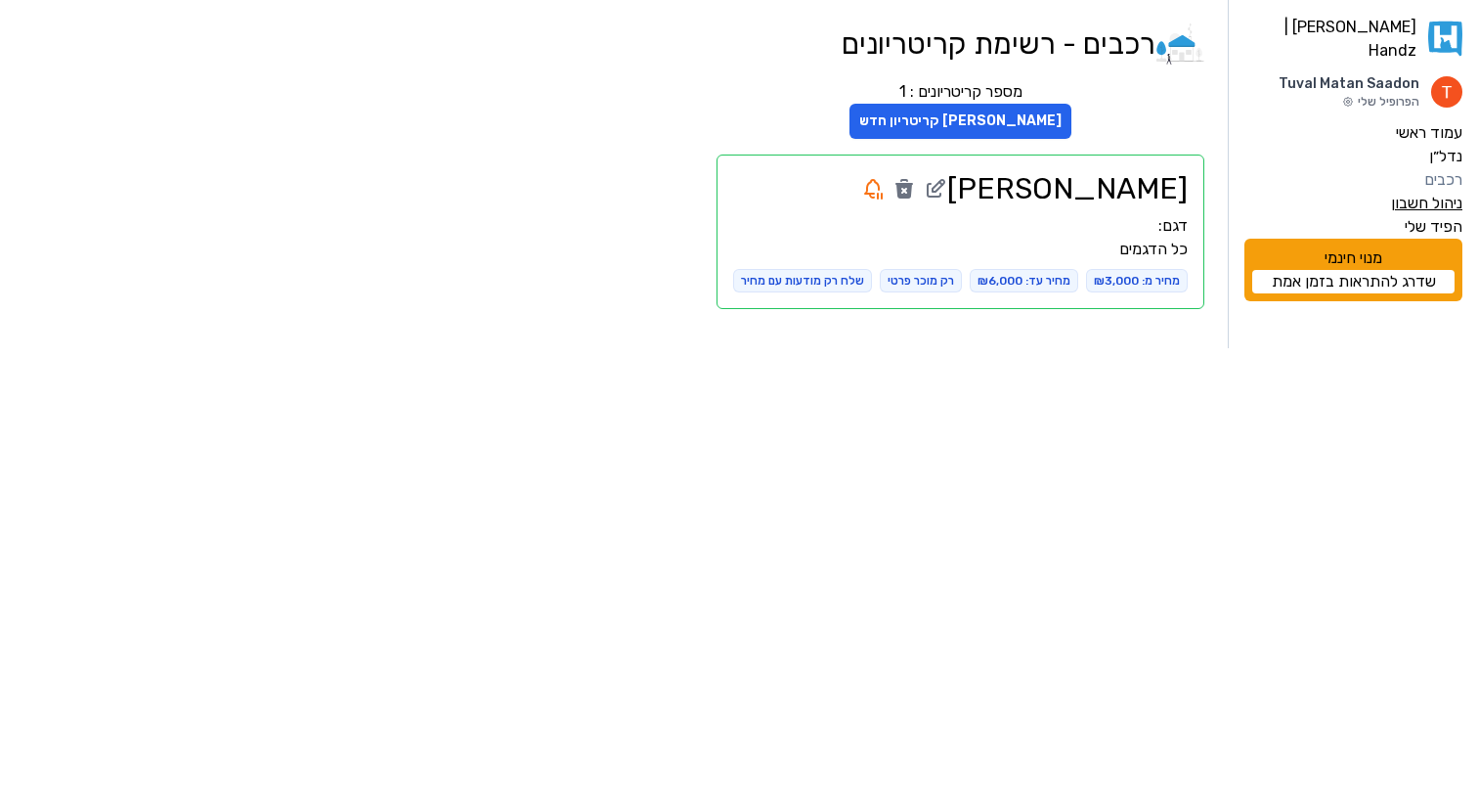
click at [1437, 194] on label "ניהול חשבון" at bounding box center [1426, 203] width 71 height 23
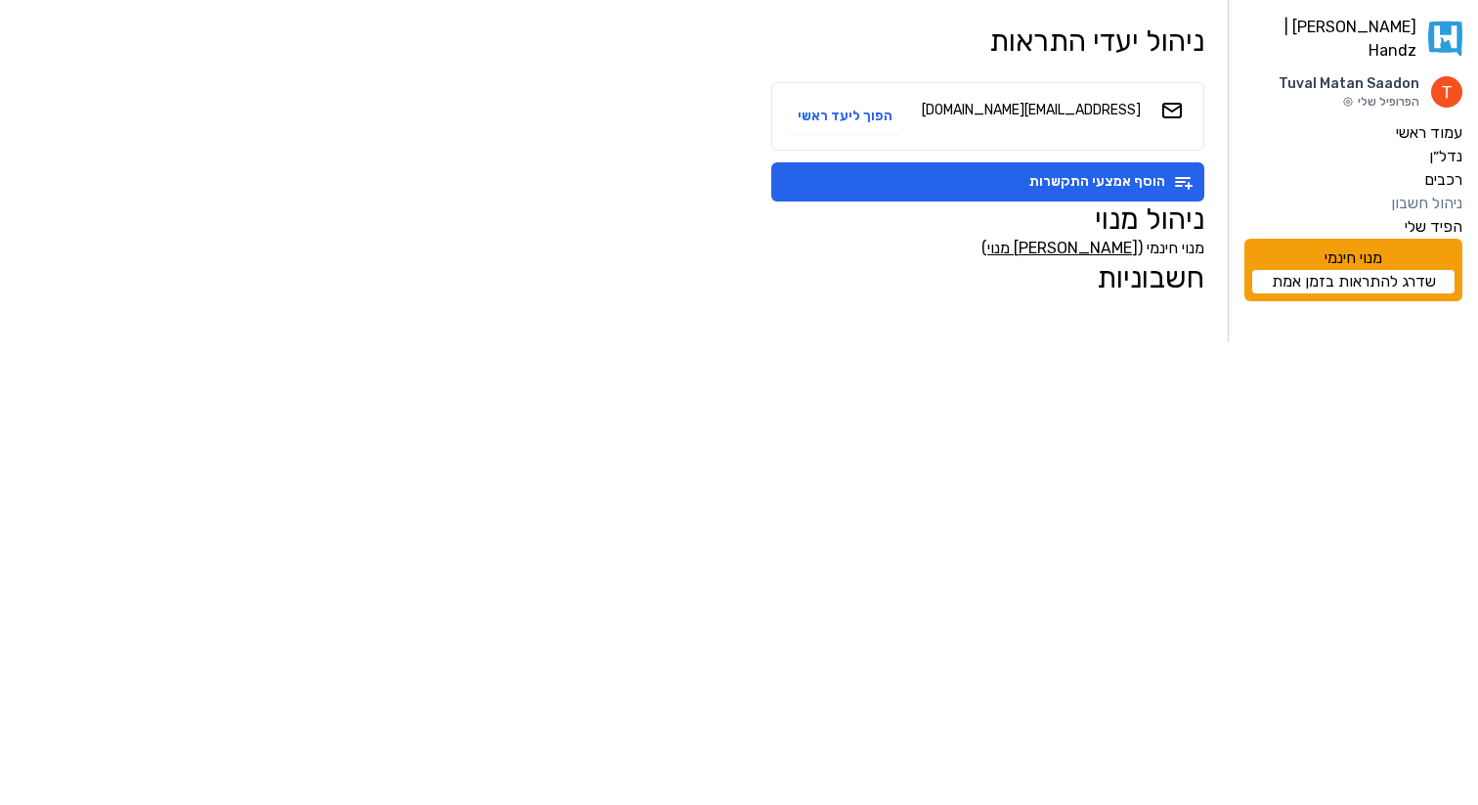
click at [1116, 247] on link "צור מנוי" at bounding box center [1062, 248] width 151 height 19
click at [1412, 215] on label "הפיד שלי" at bounding box center [1434, 226] width 58 height 23
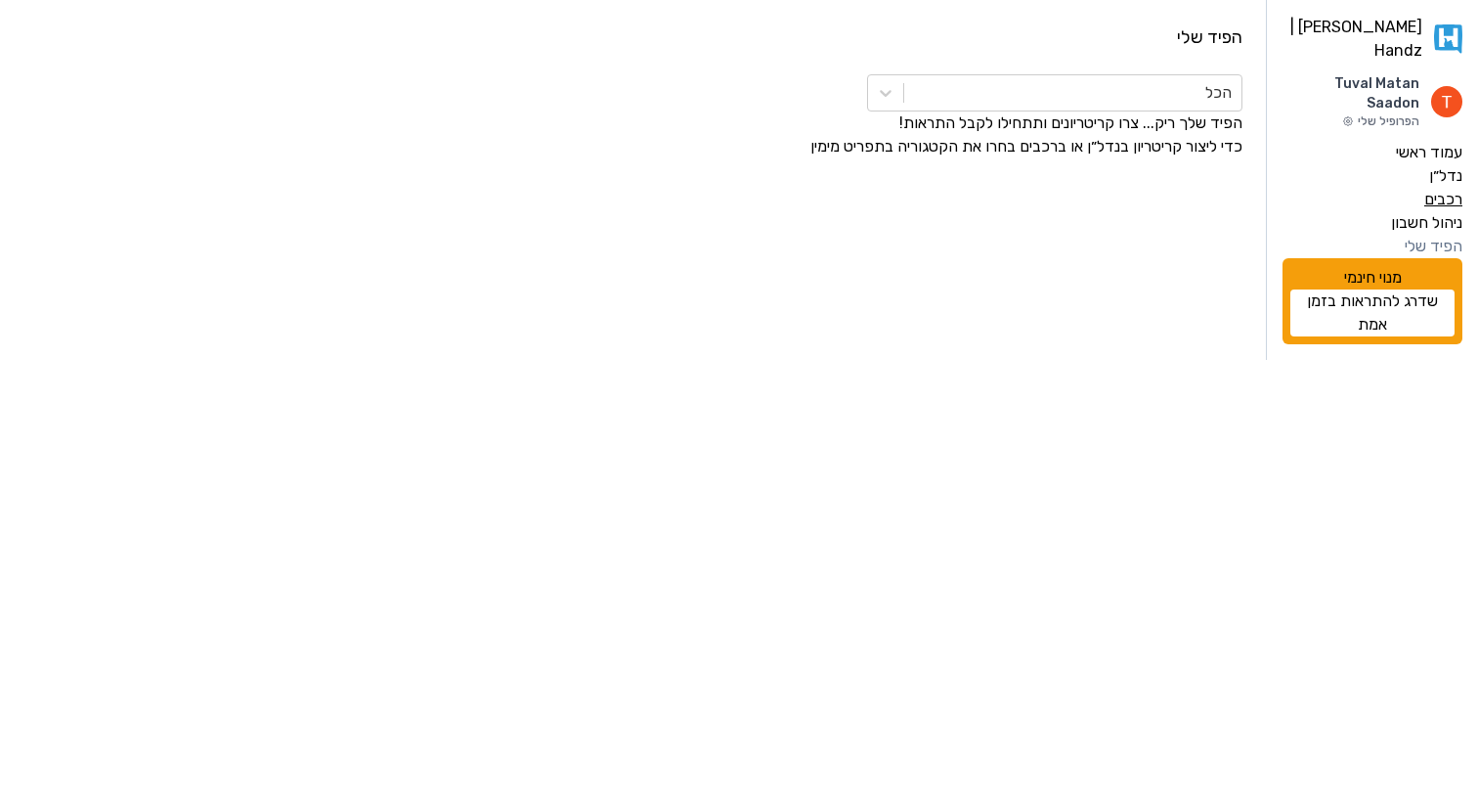
click at [1444, 188] on label "רכבים" at bounding box center [1443, 199] width 38 height 23
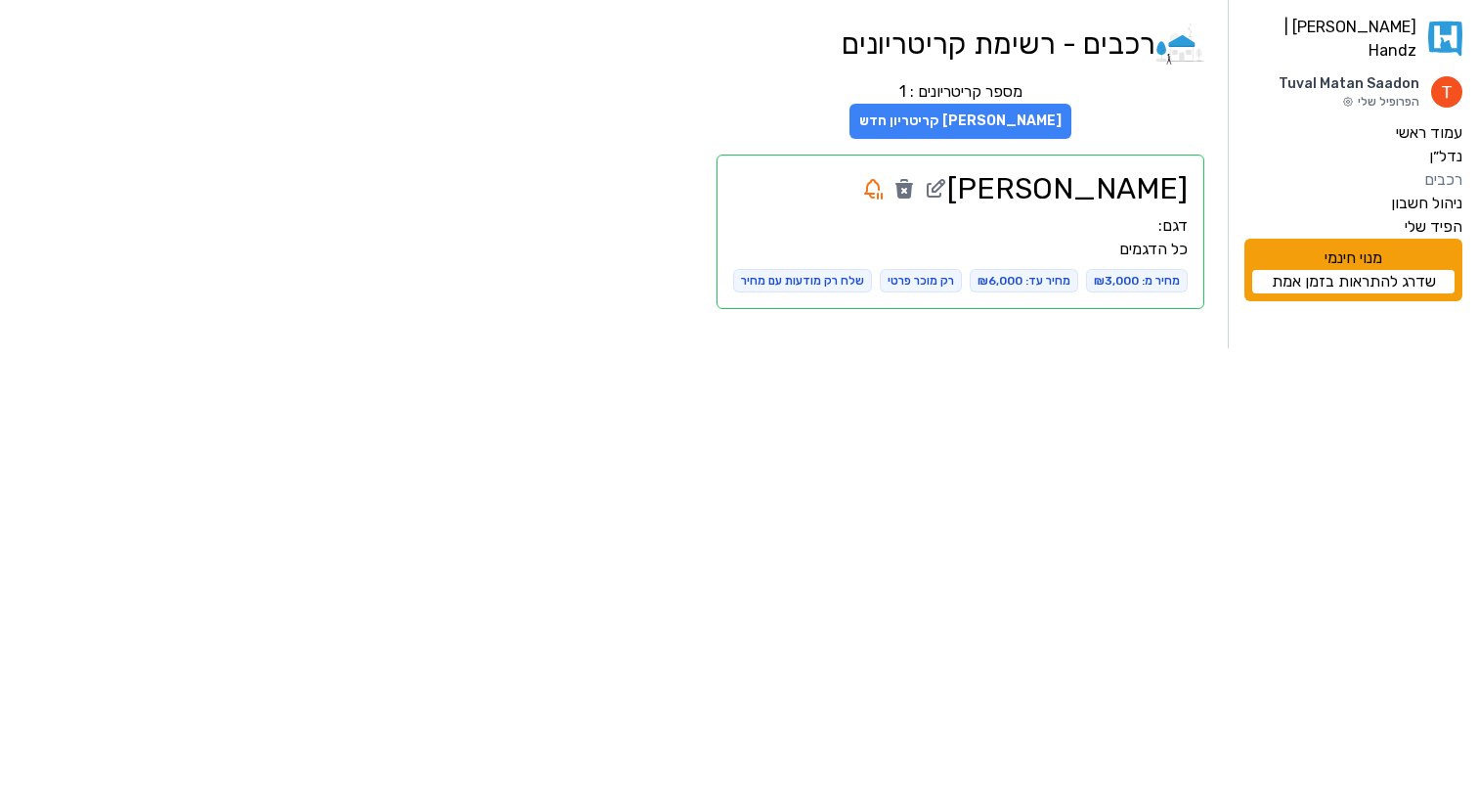
click at [972, 124] on button "צור קריטריון חדש" at bounding box center [961, 121] width 222 height 35
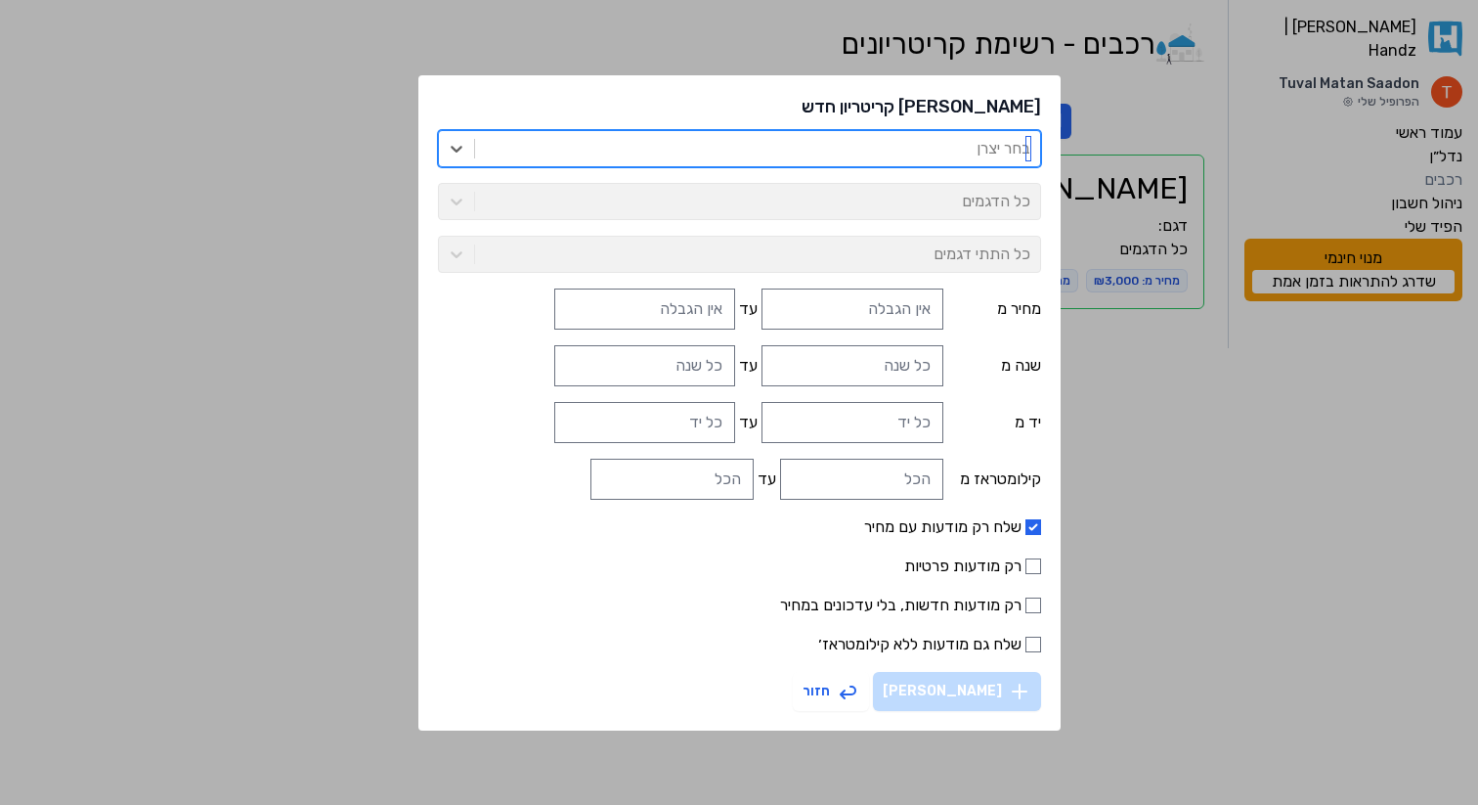
click at [807, 141] on div at bounding box center [758, 148] width 546 height 27
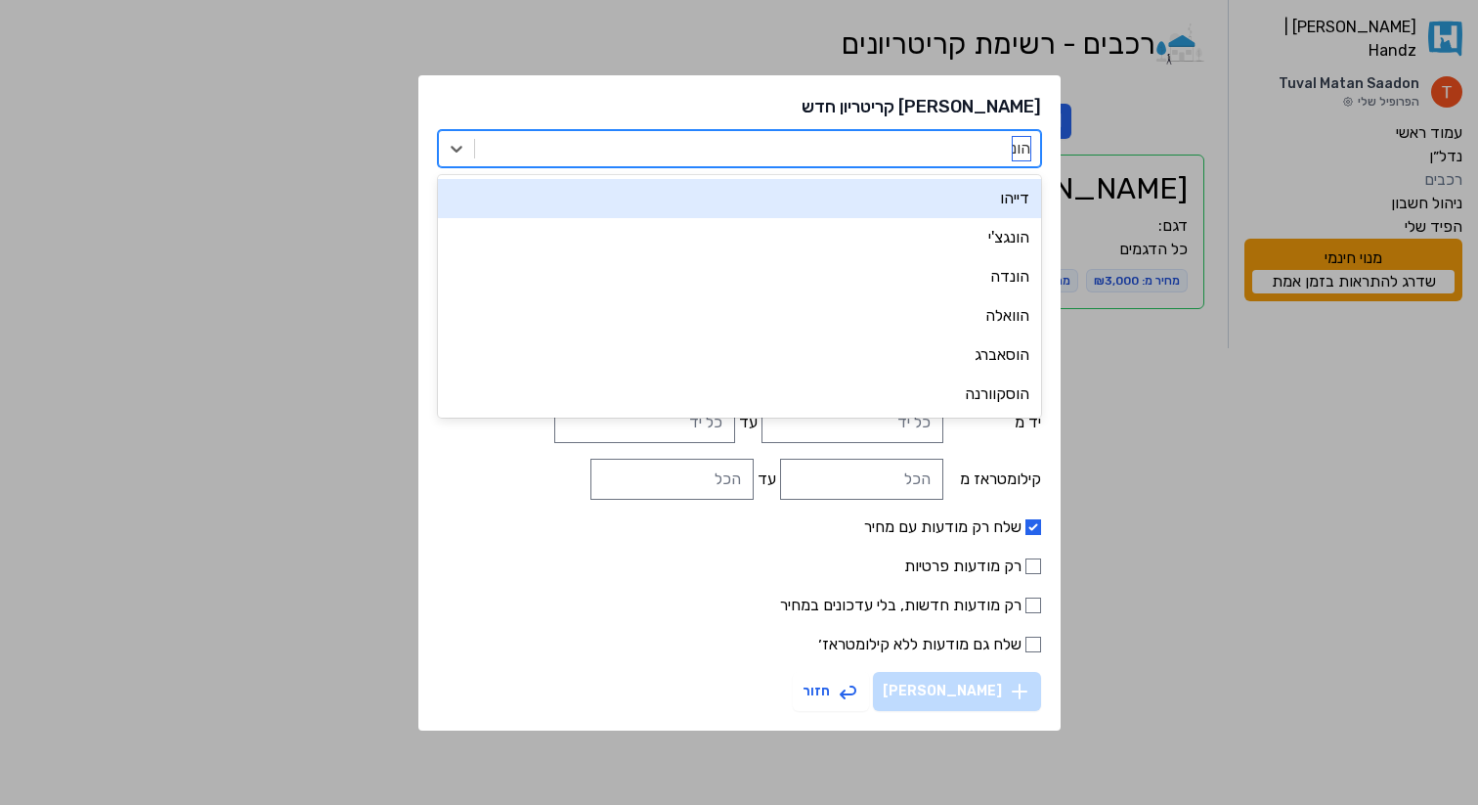
type input "הונד"
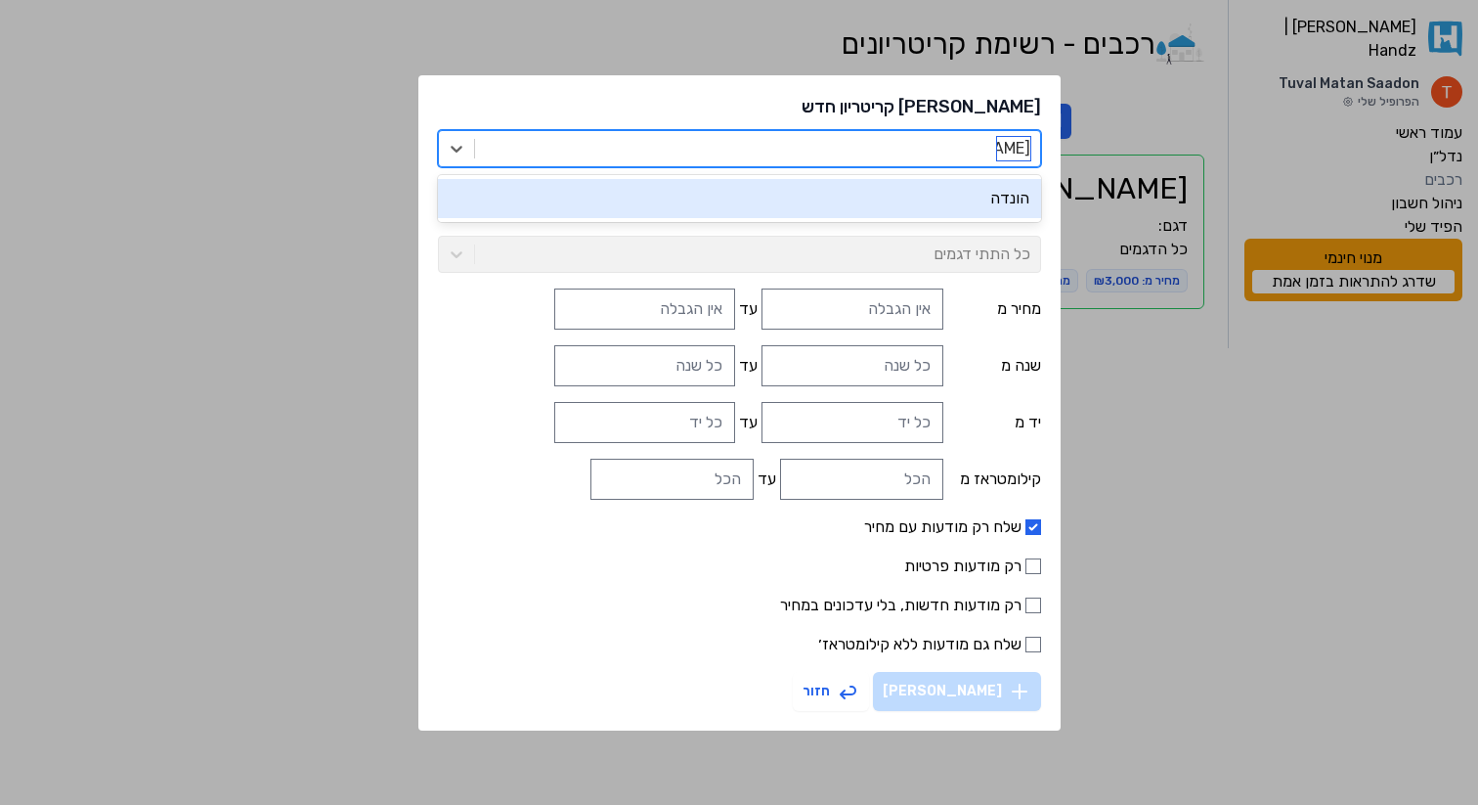
click at [849, 190] on div "הונדה" at bounding box center [739, 198] width 603 height 39
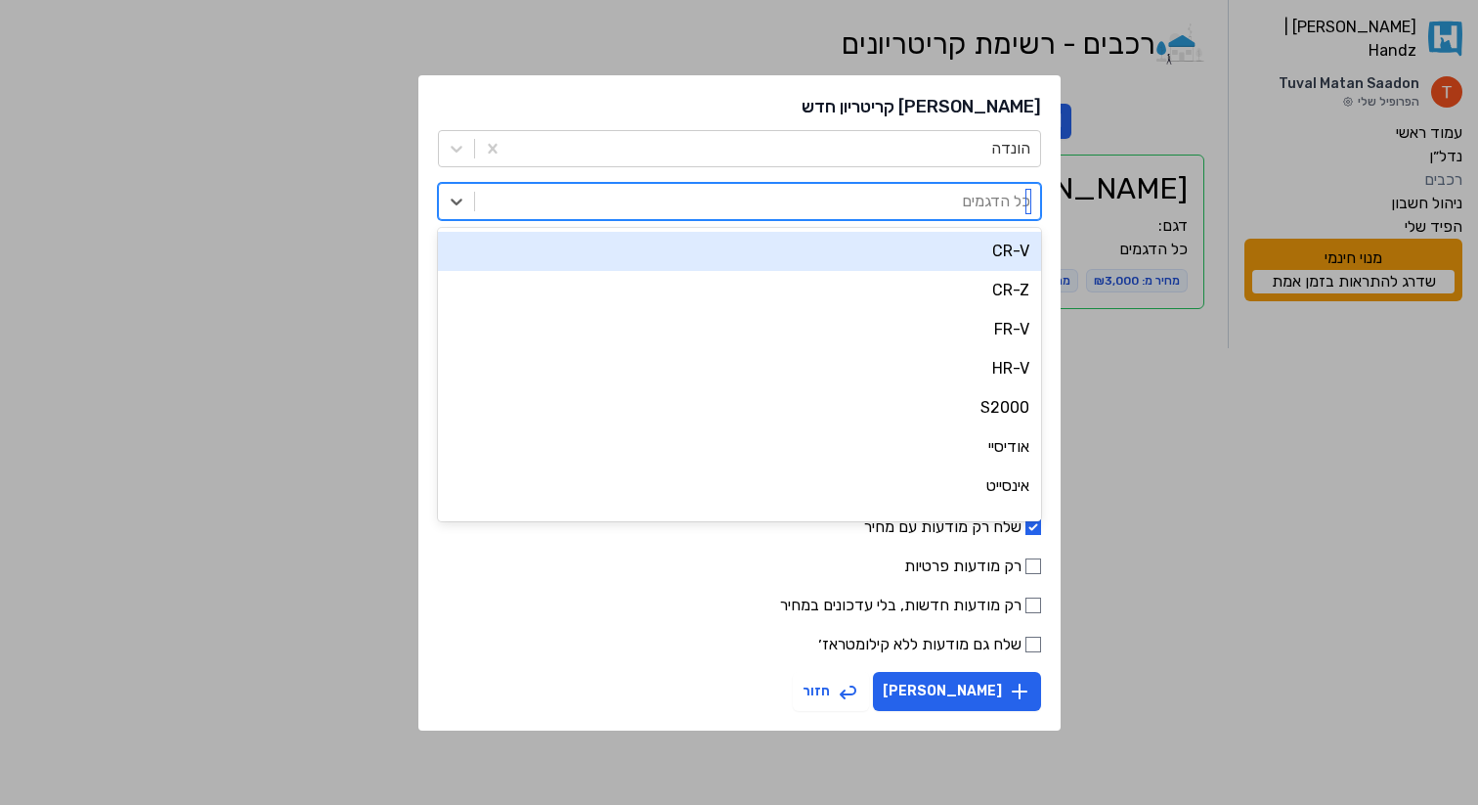
click at [860, 201] on div at bounding box center [758, 201] width 546 height 27
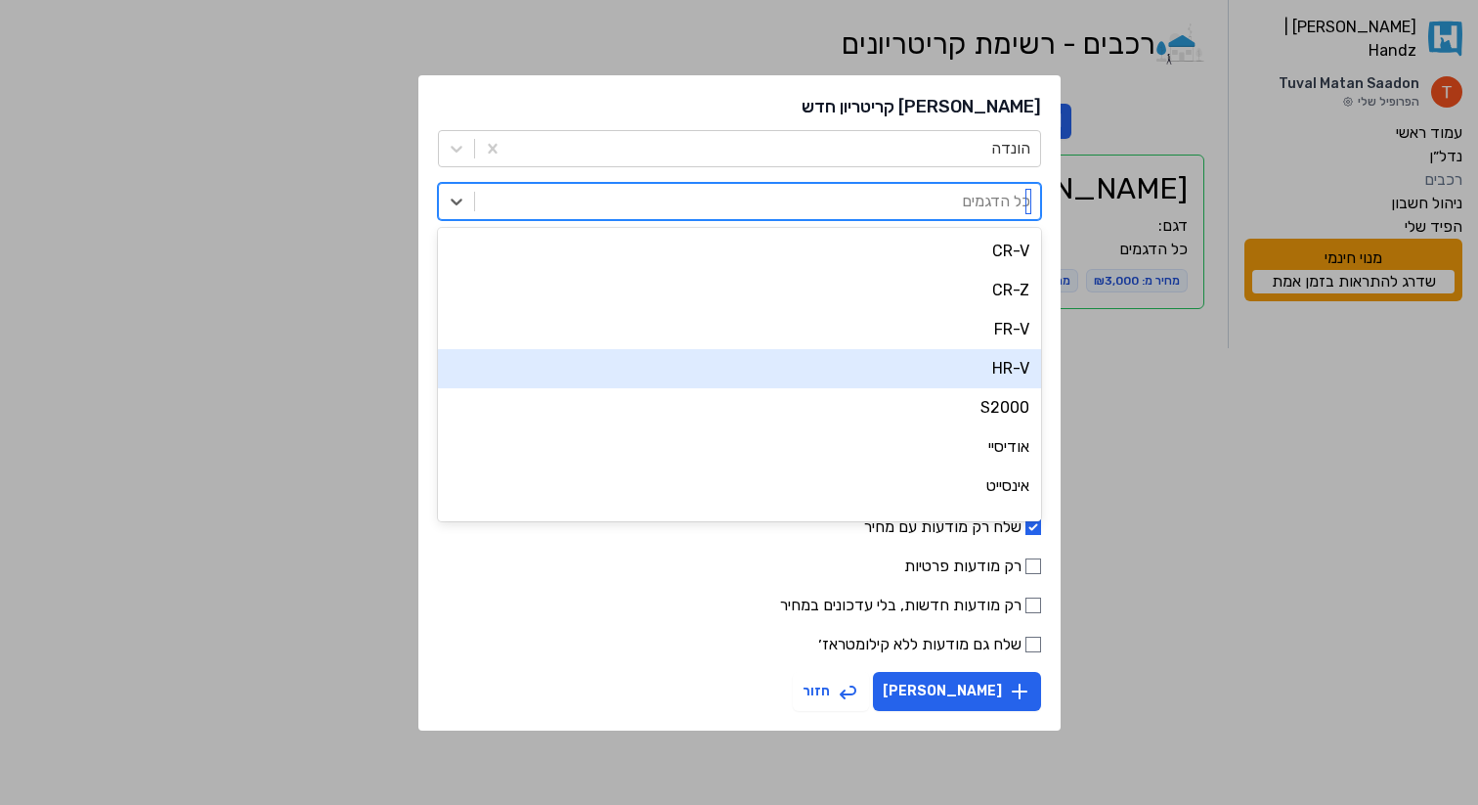
scroll to position [340, 0]
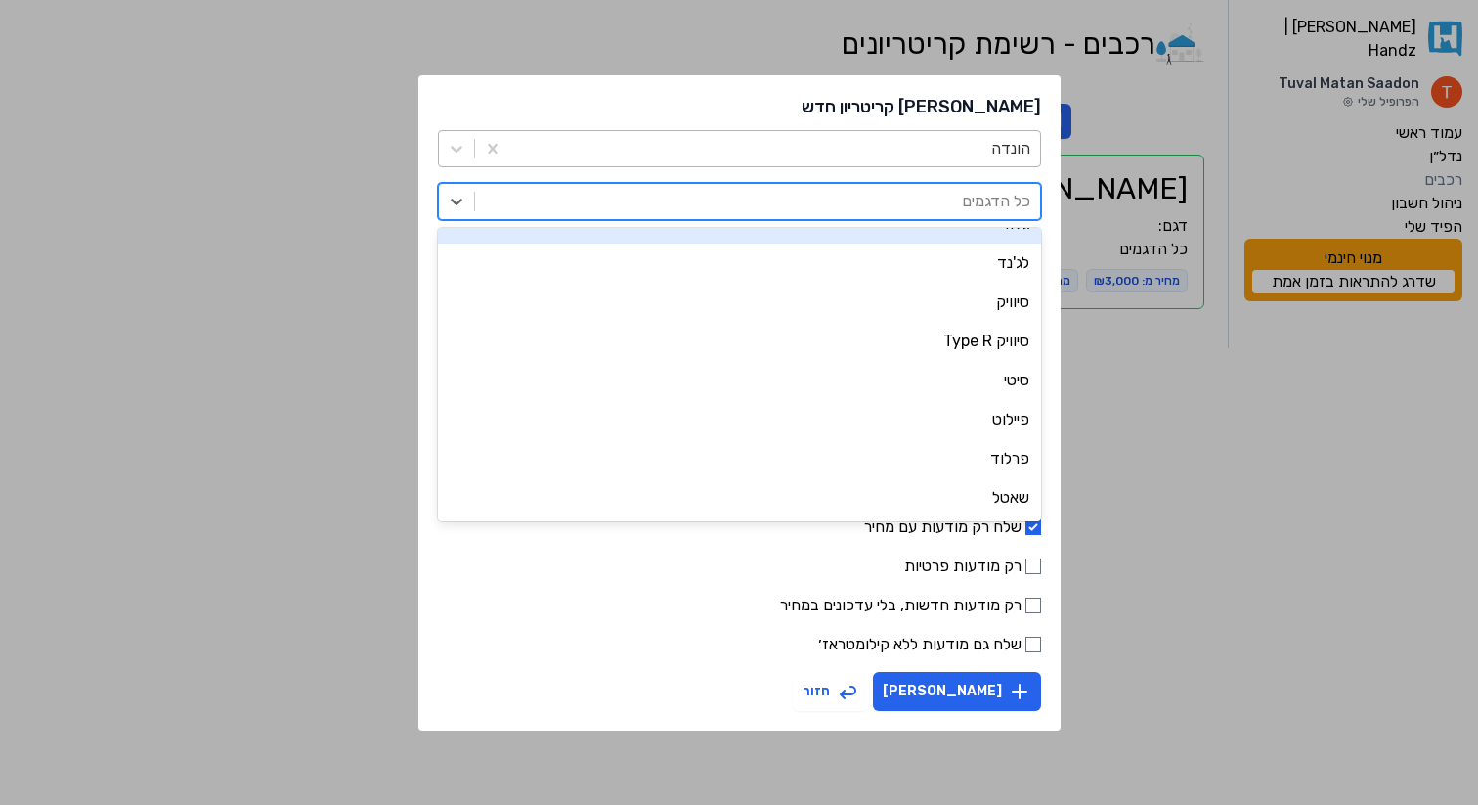
click at [650, 140] on div at bounding box center [775, 148] width 510 height 27
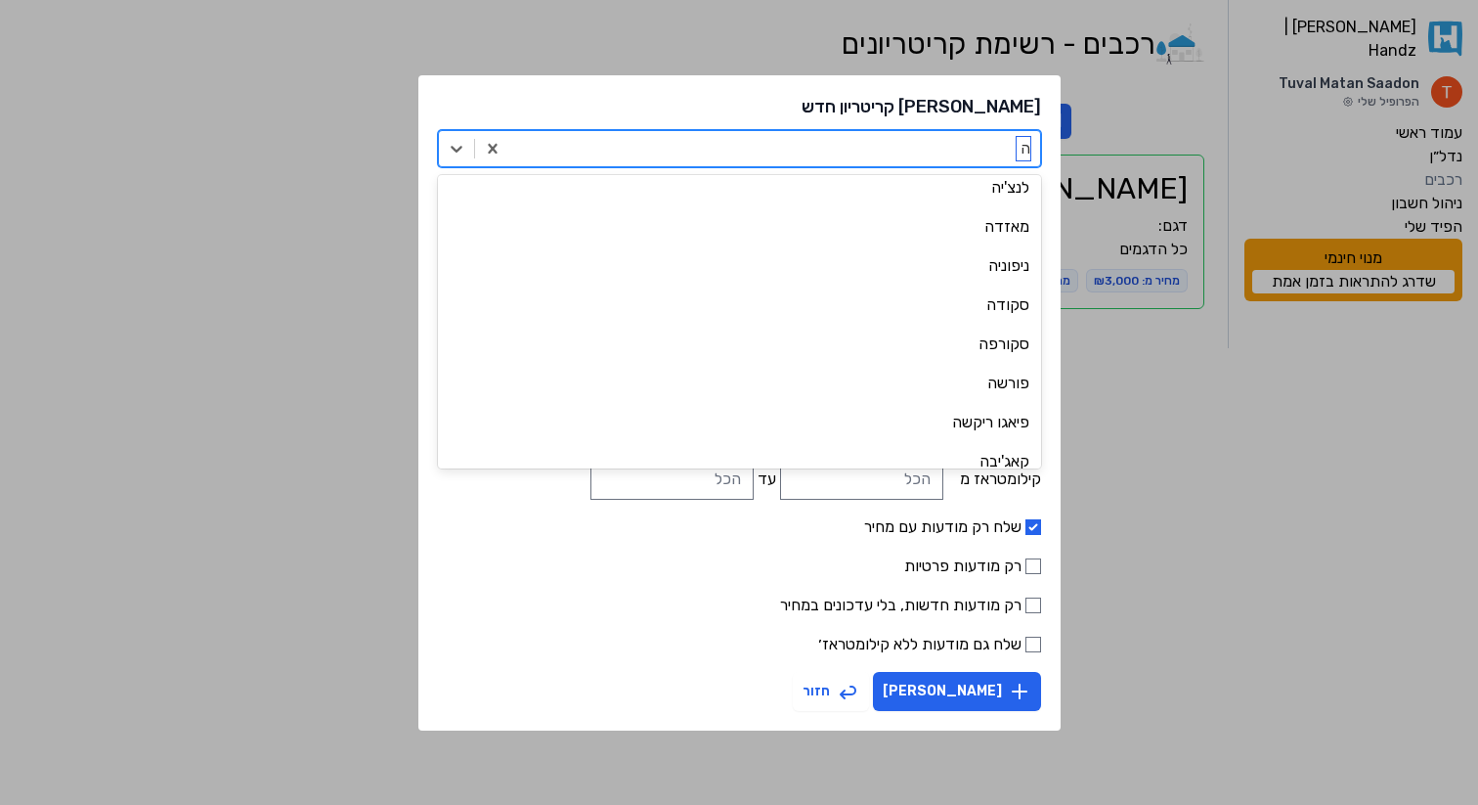
scroll to position [0, 0]
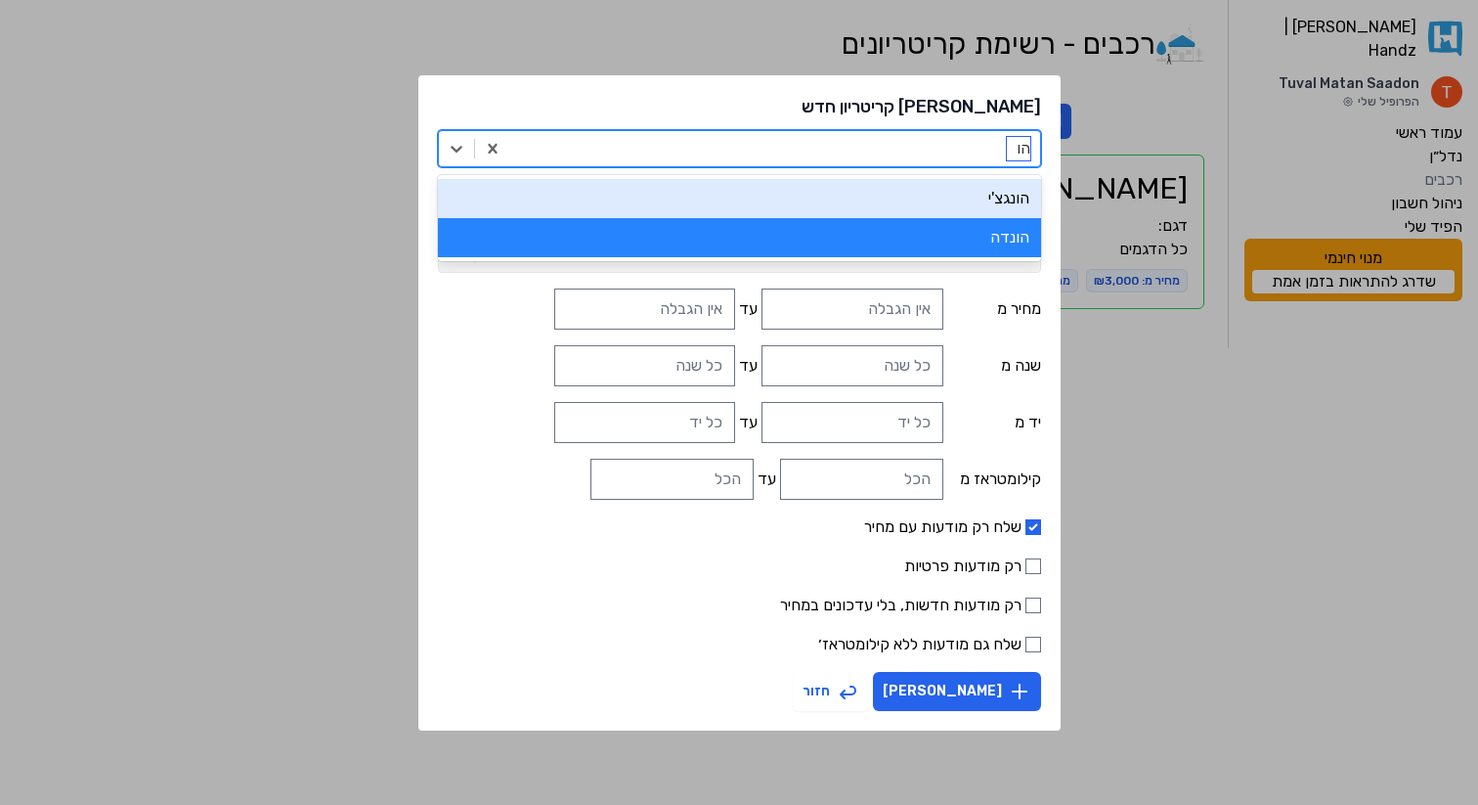
type input "ה"
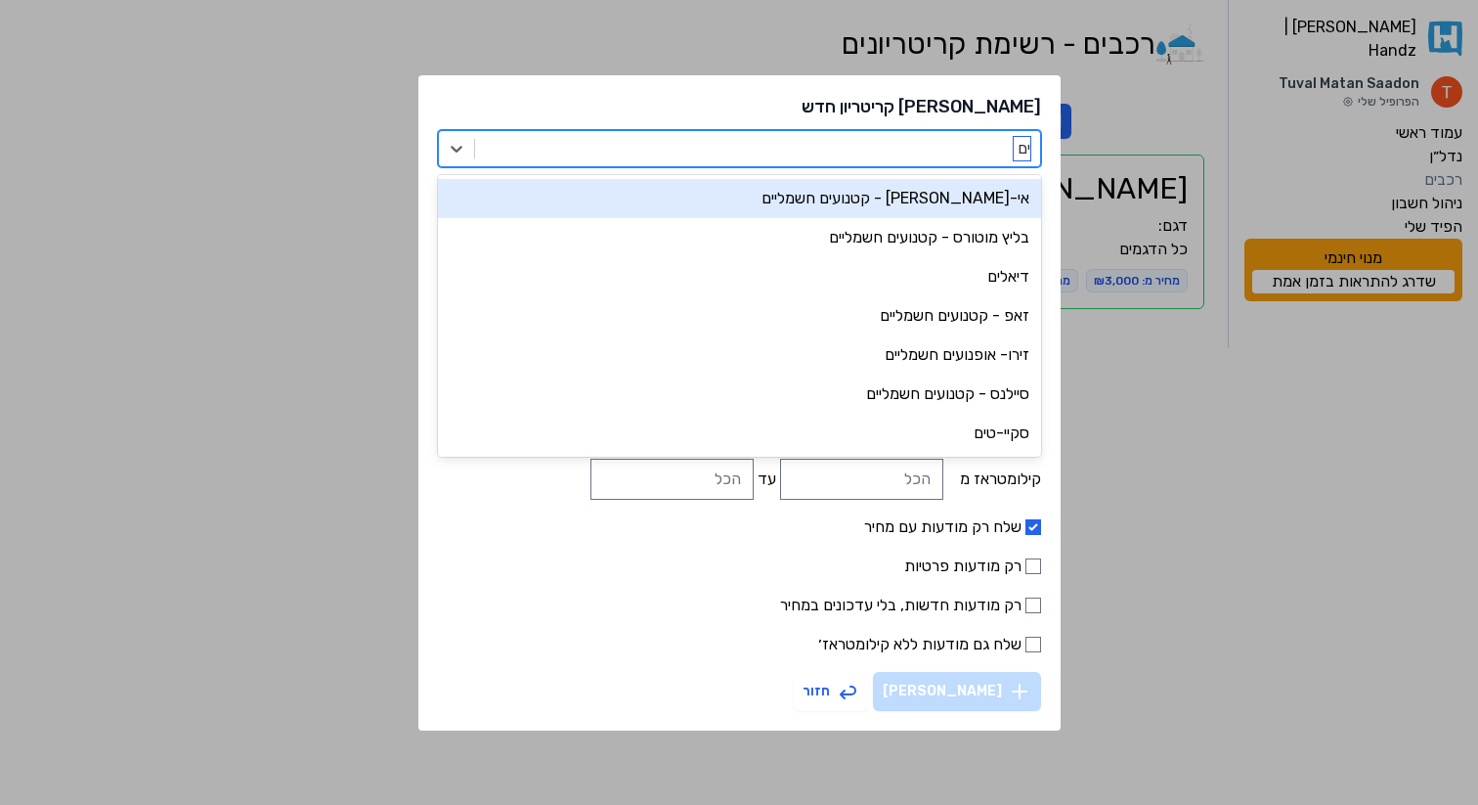
type input "י"
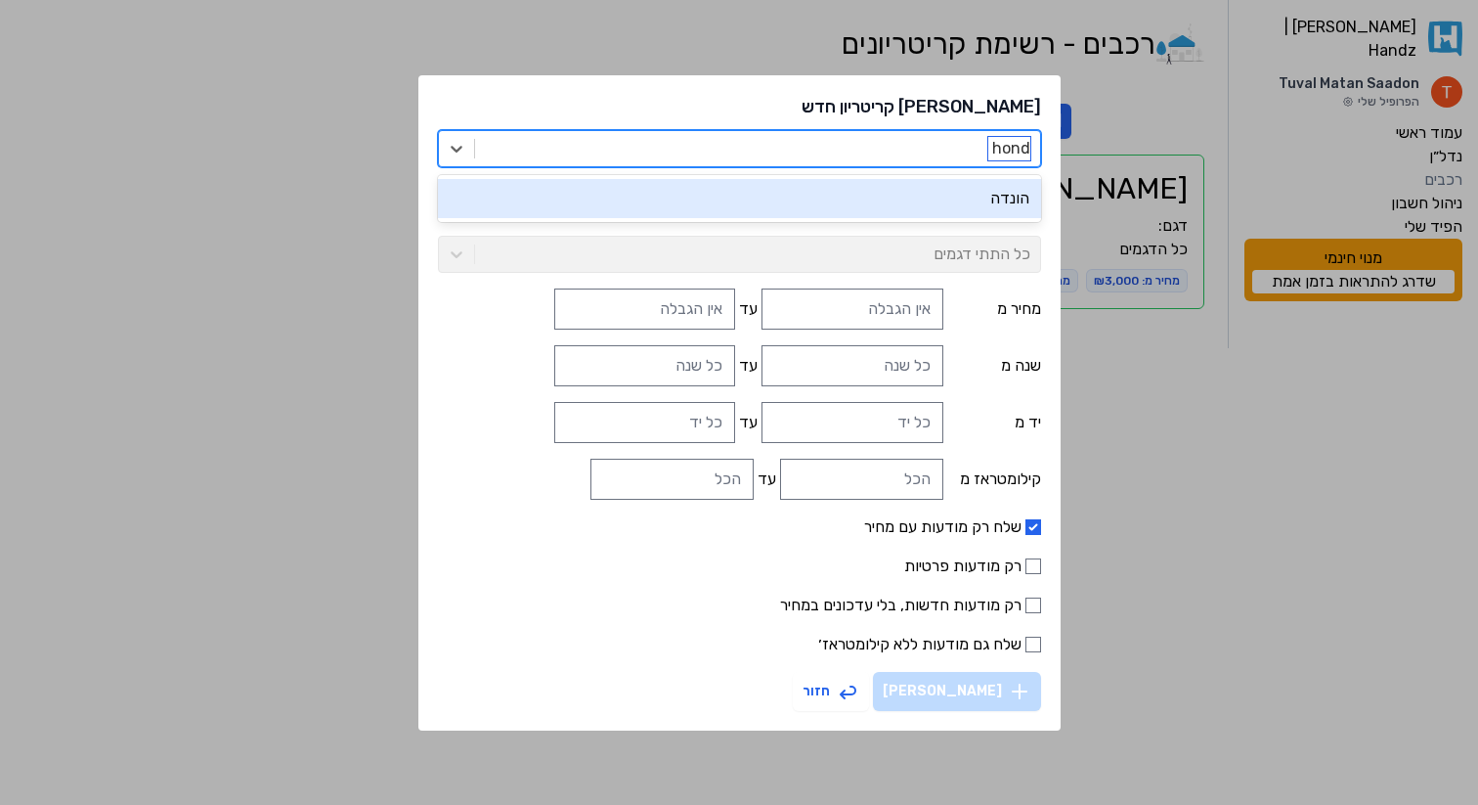
type input "honda"
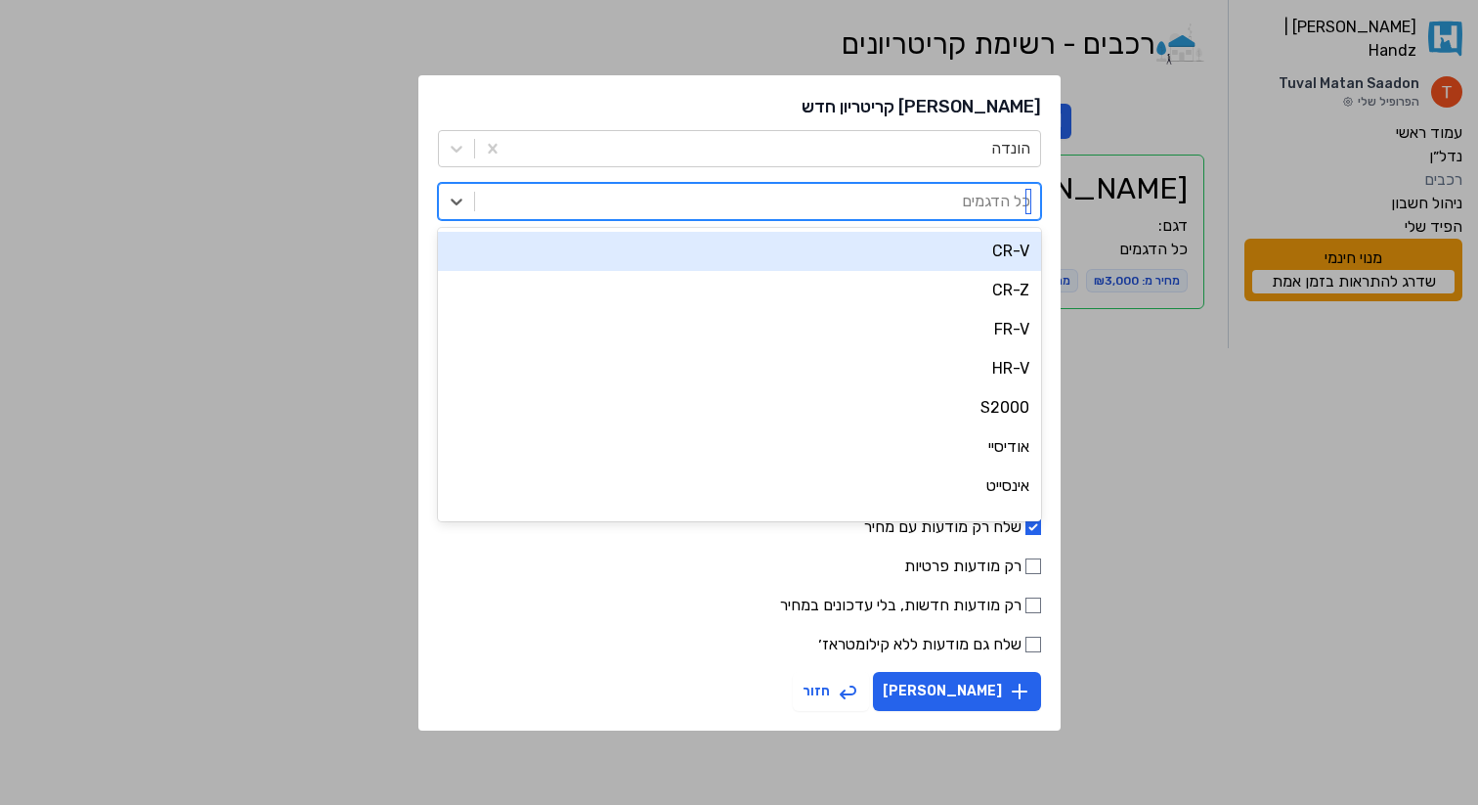
click at [816, 213] on div at bounding box center [758, 201] width 546 height 27
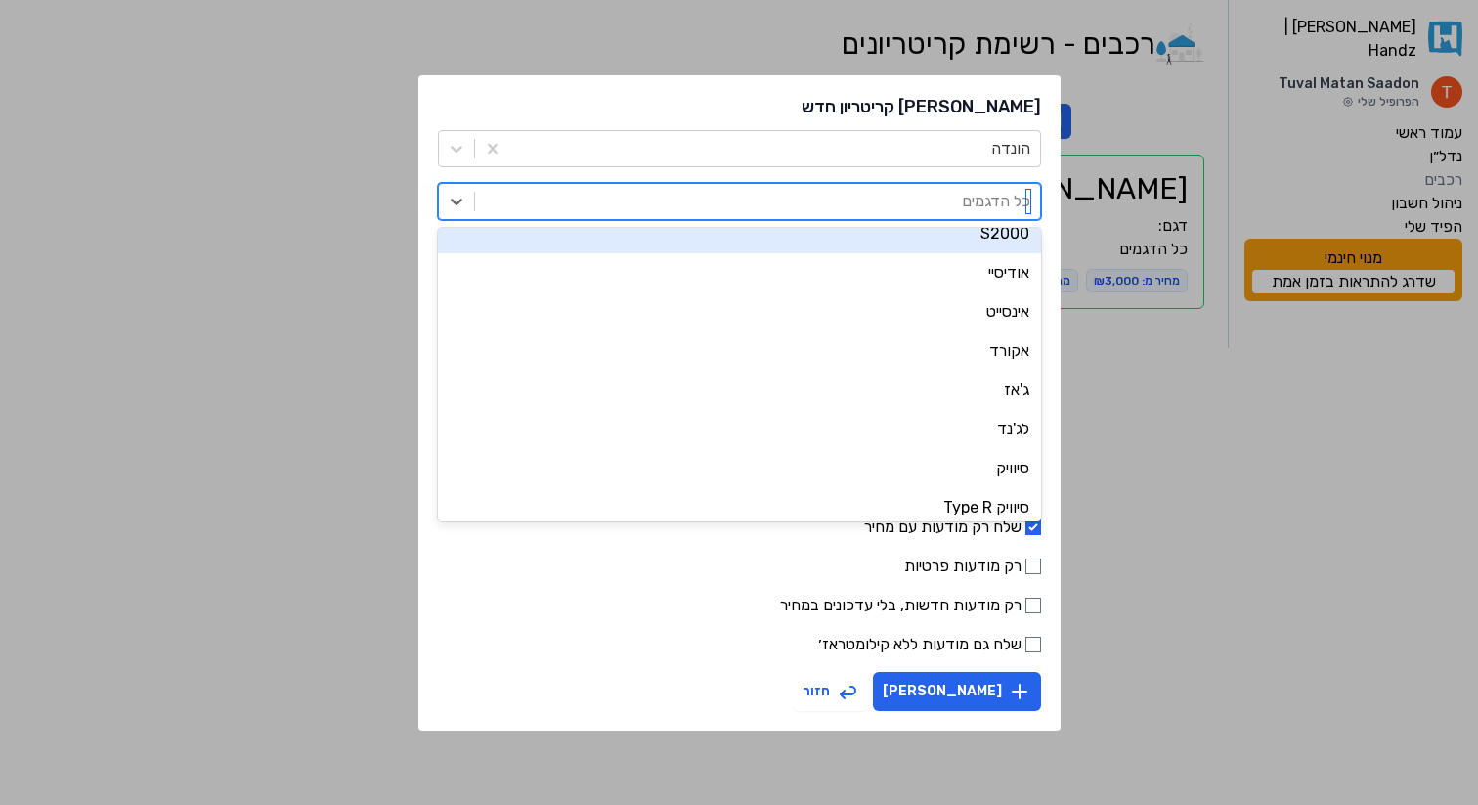
scroll to position [340, 0]
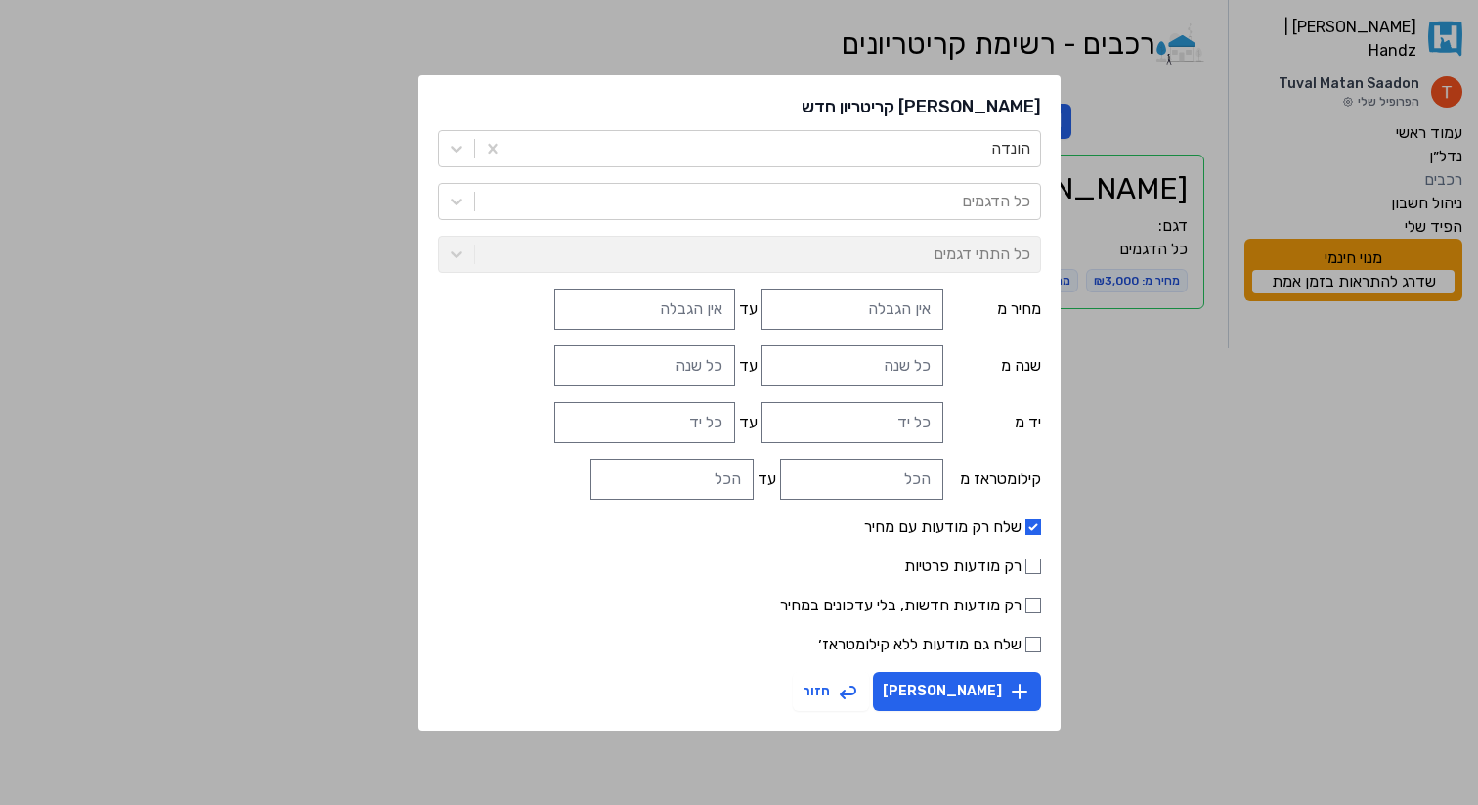
click at [671, 167] on form "הונדה כל הדגמים כל התתי דגמים מחיר מ עד שנה מ עד יד מ עד קילומטראז מ עד שלח רק …" at bounding box center [739, 420] width 603 height 581
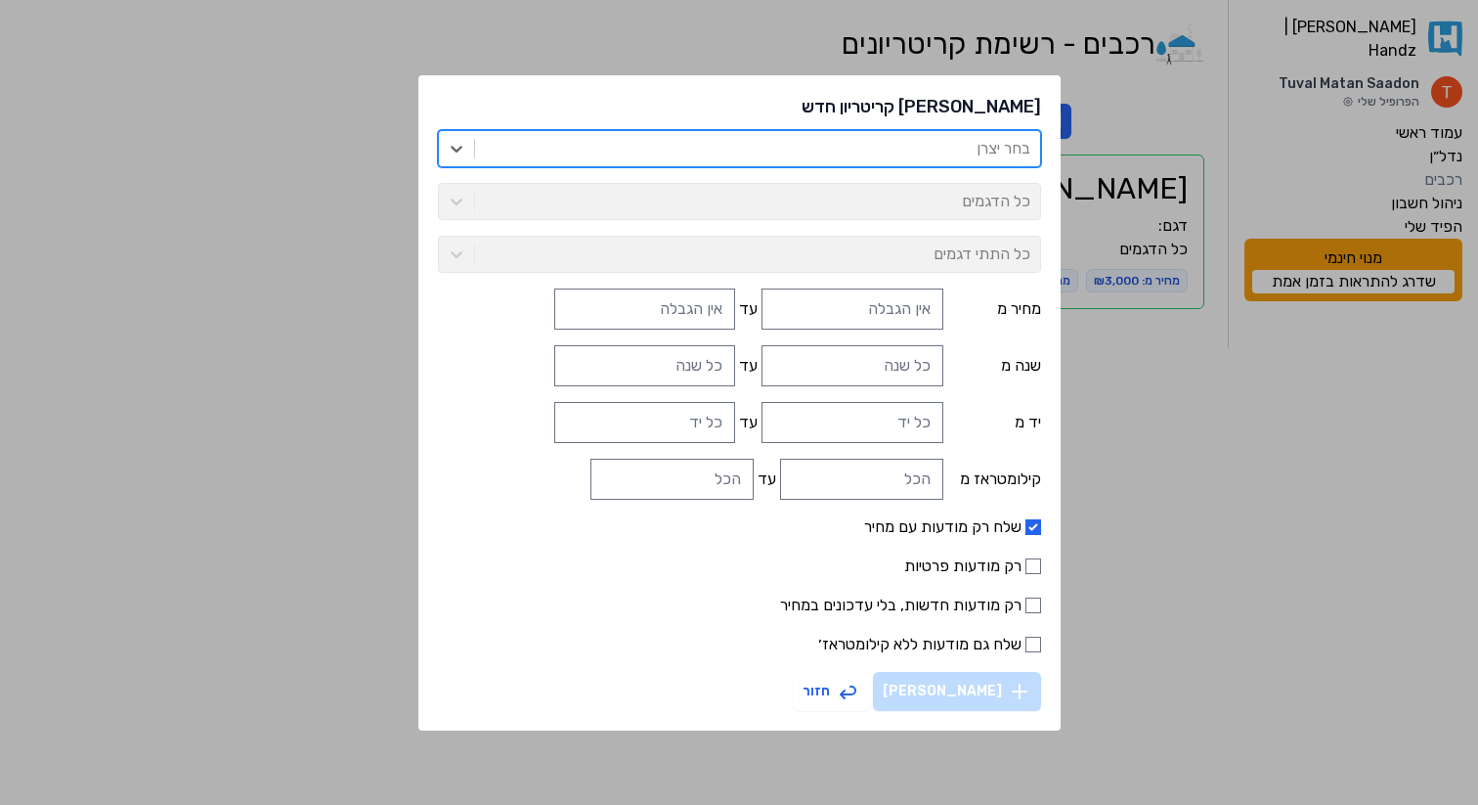
click at [550, 150] on div at bounding box center [758, 148] width 546 height 27
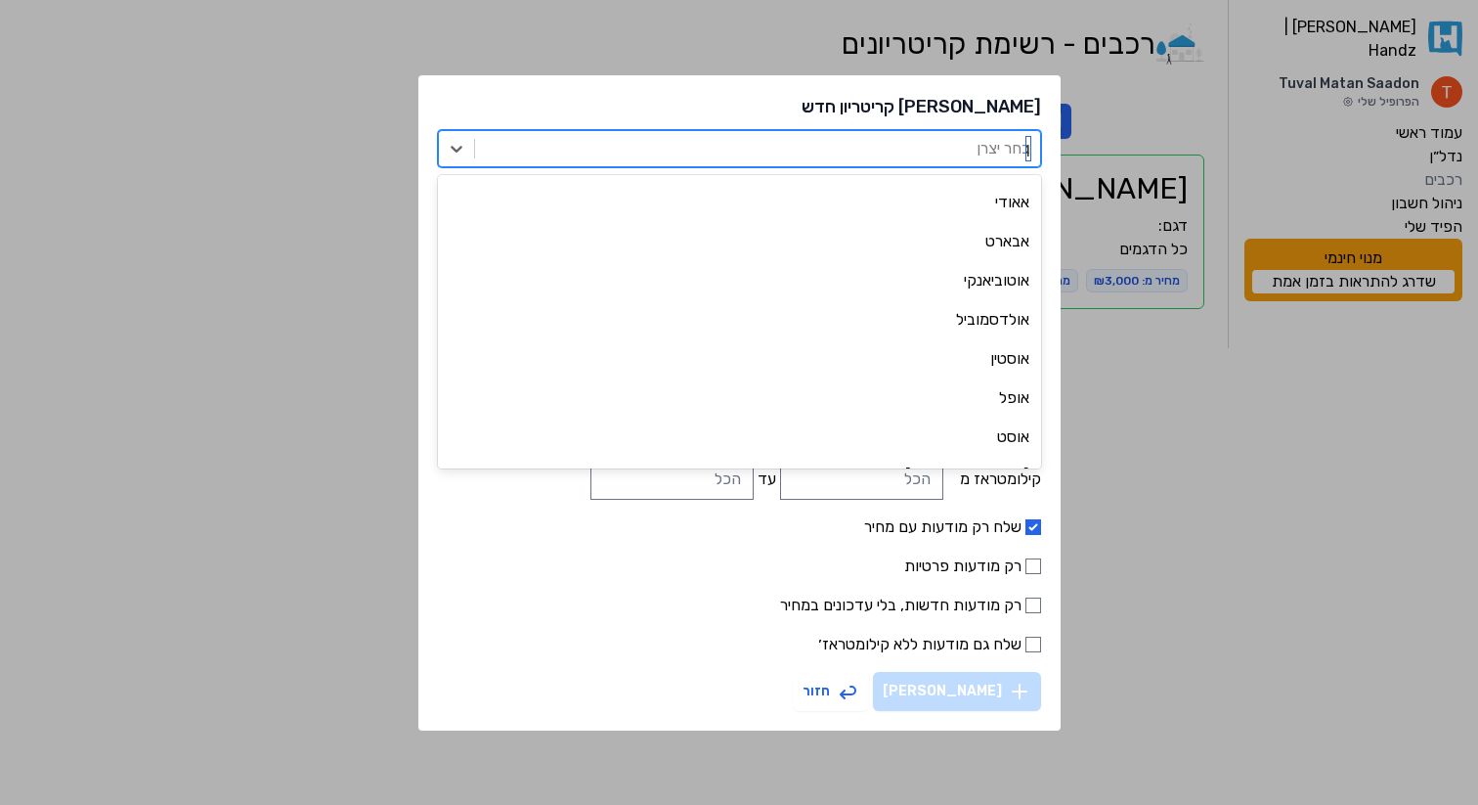
scroll to position [0, 0]
type input "qj"
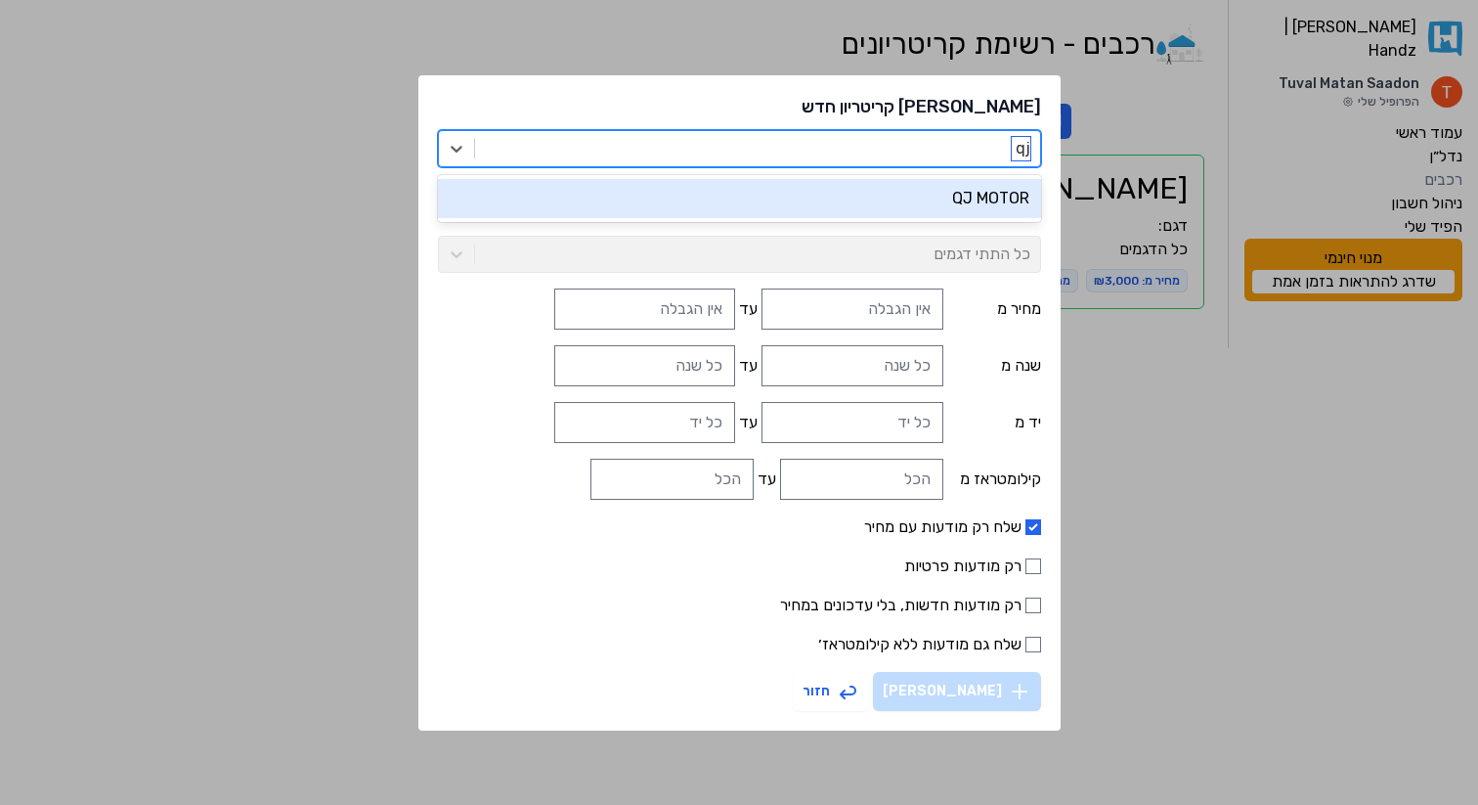
click at [877, 200] on div "QJ MOTOR" at bounding box center [739, 198] width 603 height 39
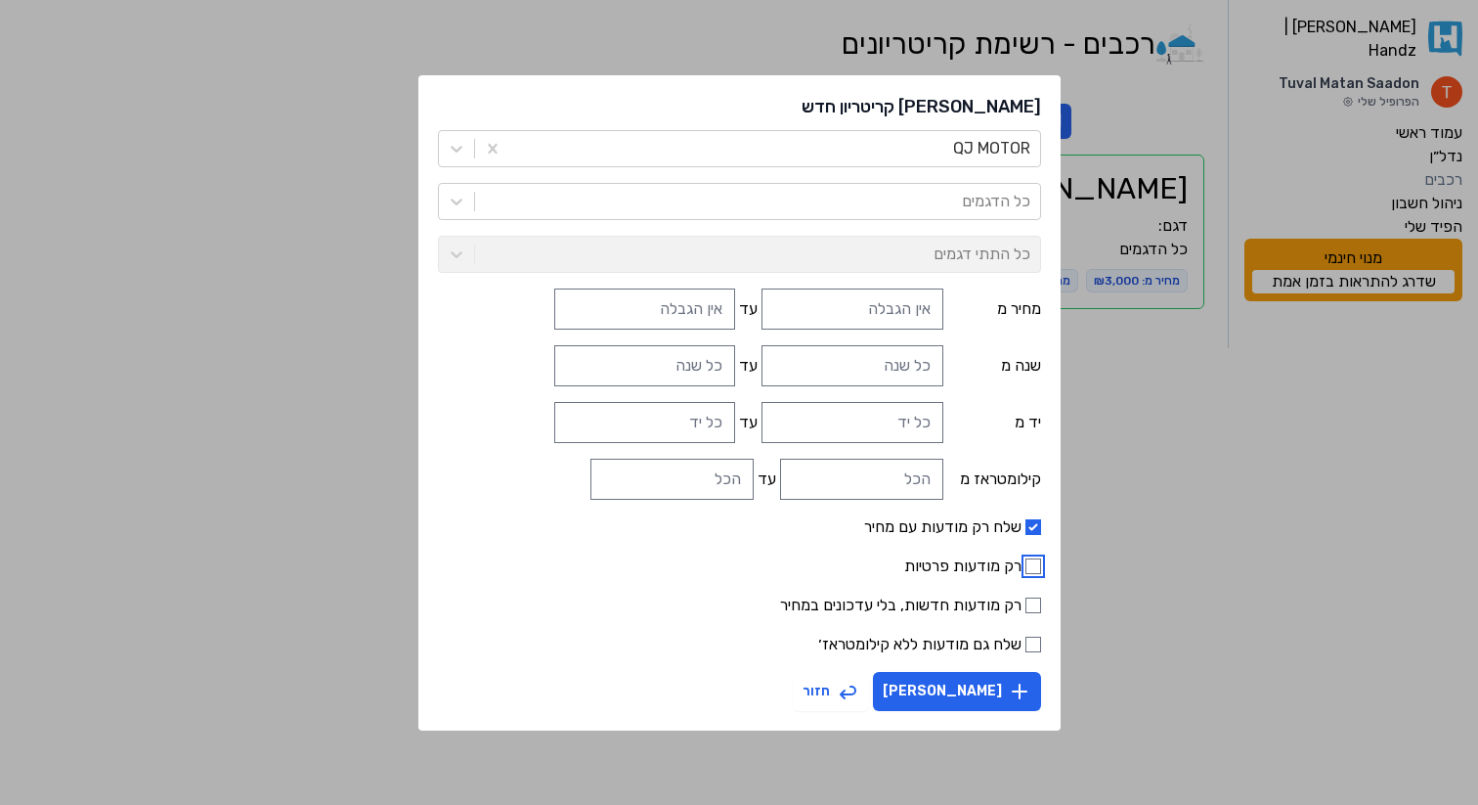
click at [1026, 565] on input "רק מודעות פרטיות" at bounding box center [1034, 566] width 16 height 16
checkbox input "true"
click at [1026, 645] on input "שלח גם מודעות ללא קילומטראז׳" at bounding box center [1034, 644] width 16 height 16
checkbox input "true"
click at [930, 694] on button "צור קריטריון" at bounding box center [957, 691] width 168 height 39
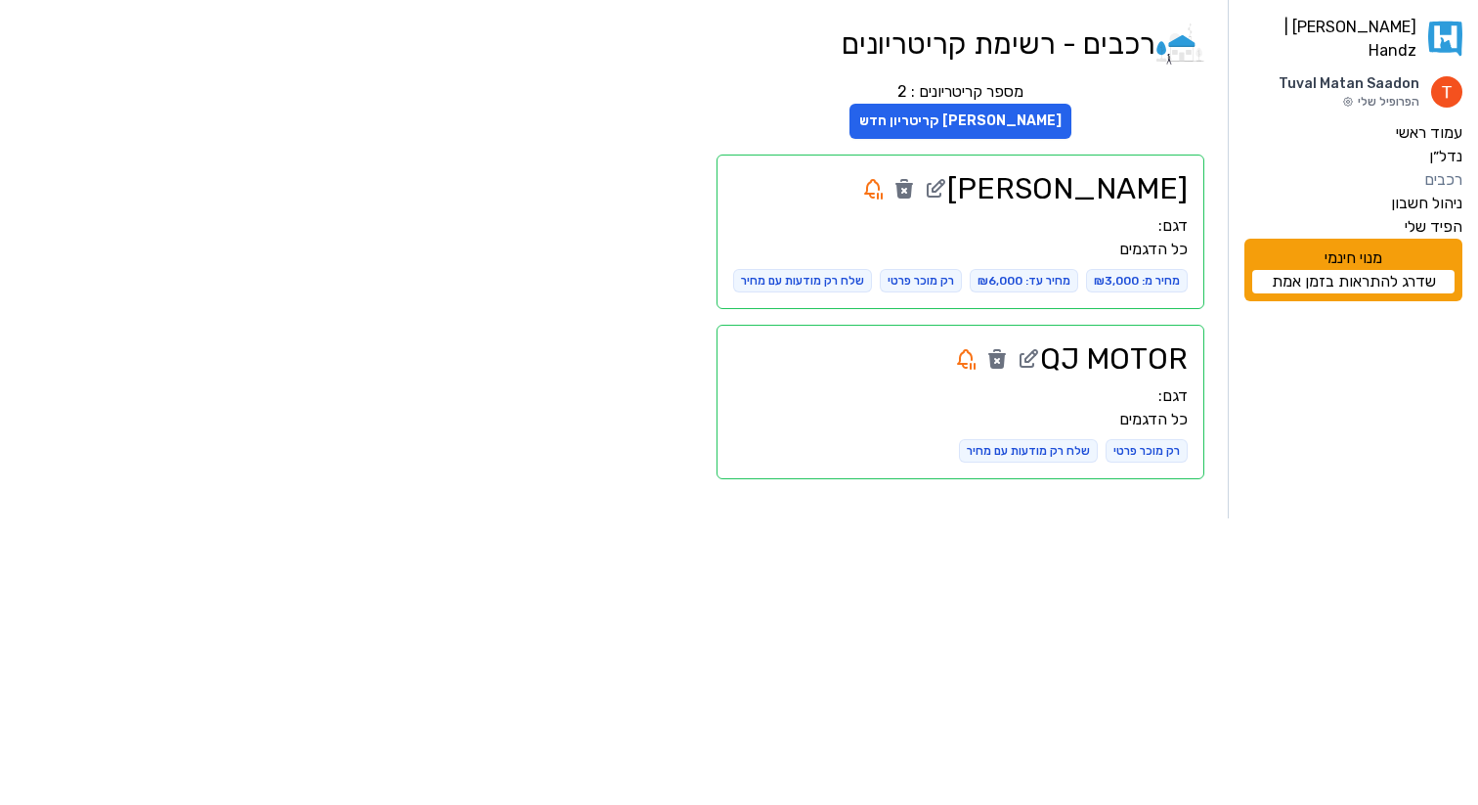
click at [1361, 273] on link "שדרג להתראות בזמן אמת" at bounding box center [1353, 281] width 202 height 23
click at [1415, 122] on label "עמוד ראשי" at bounding box center [1429, 132] width 66 height 23
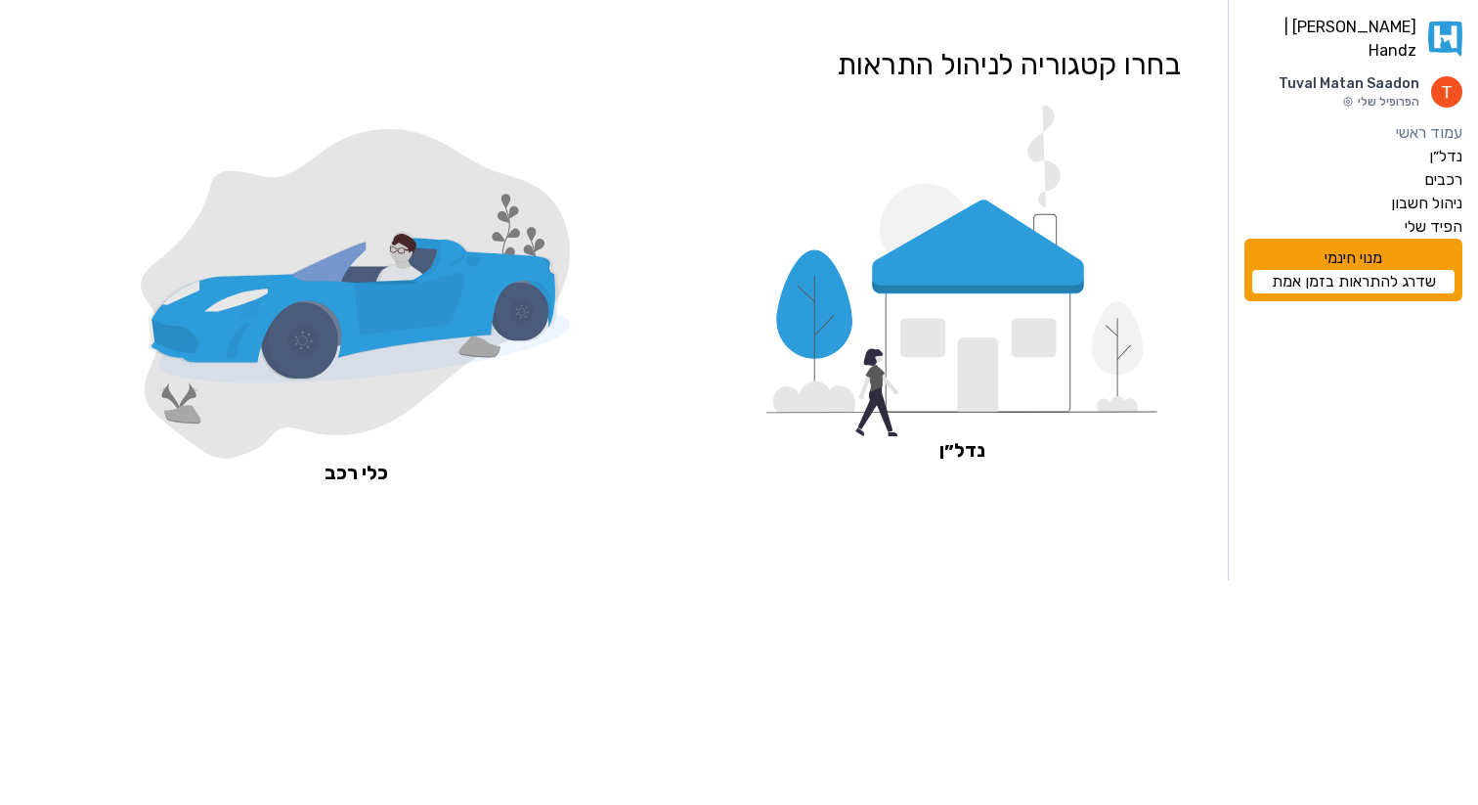
click at [332, 295] on icon at bounding box center [354, 306] width 404 height 112
